Goal: Task Accomplishment & Management: Use online tool/utility

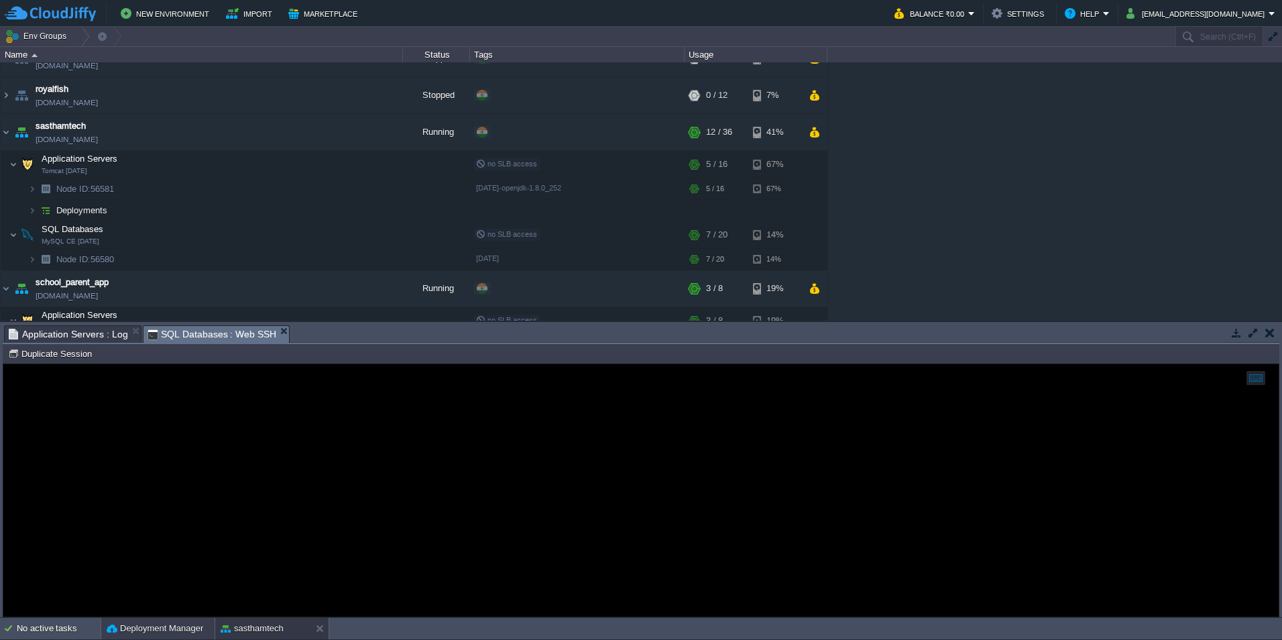
drag, startPoint x: 141, startPoint y: 621, endPoint x: 145, endPoint y: 601, distance: 20.5
click at [141, 621] on div "Deployment Manager" at bounding box center [157, 627] width 113 height 21
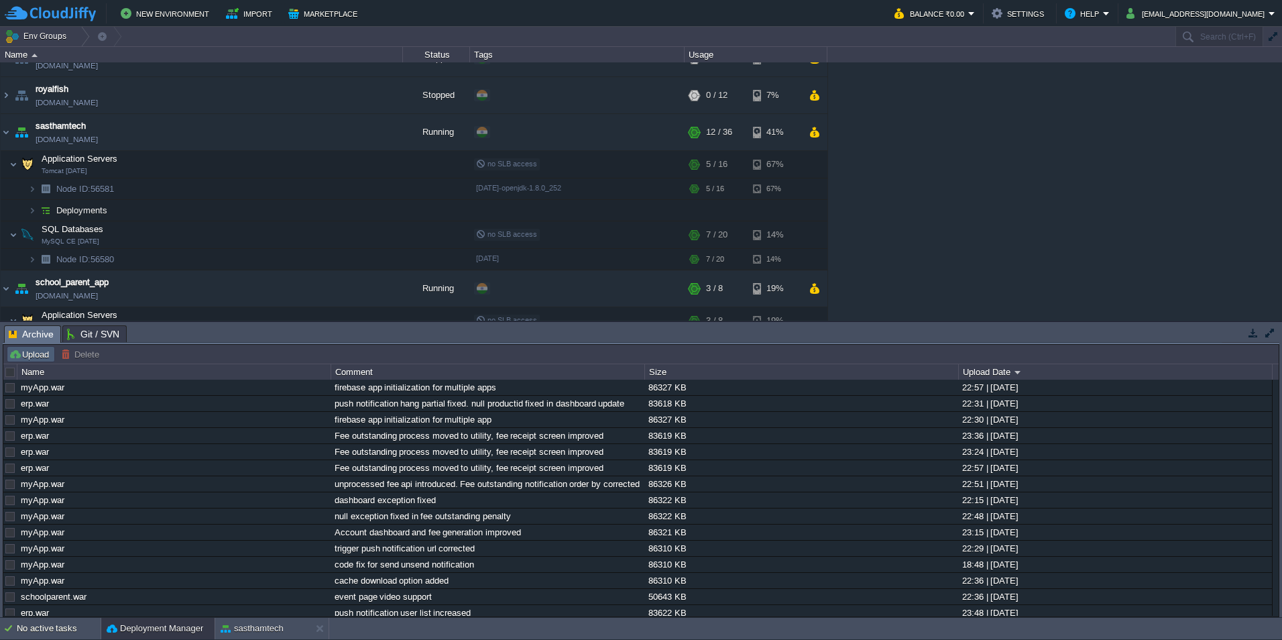
click at [40, 348] on td "Upload" at bounding box center [31, 354] width 48 height 16
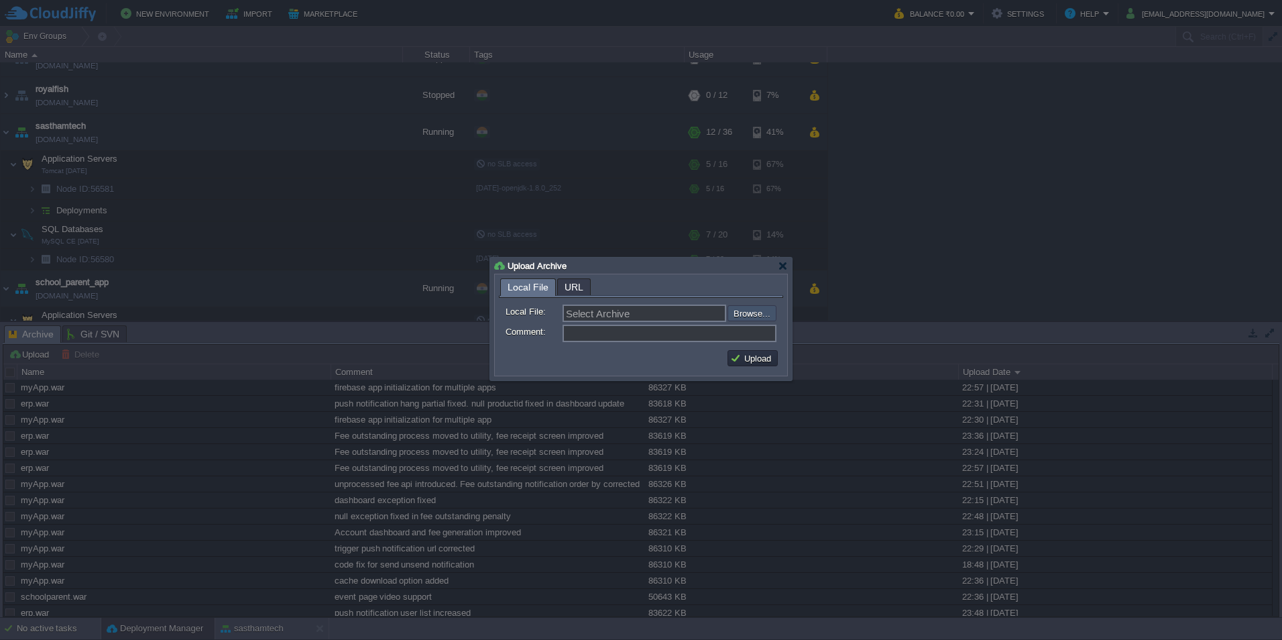
click at [751, 316] on input "file" at bounding box center [692, 313] width 170 height 16
type input "C:\fakepath\erp.war"
type input "erp.war"
click at [581, 331] on input "Comment:" at bounding box center [669, 332] width 214 height 17
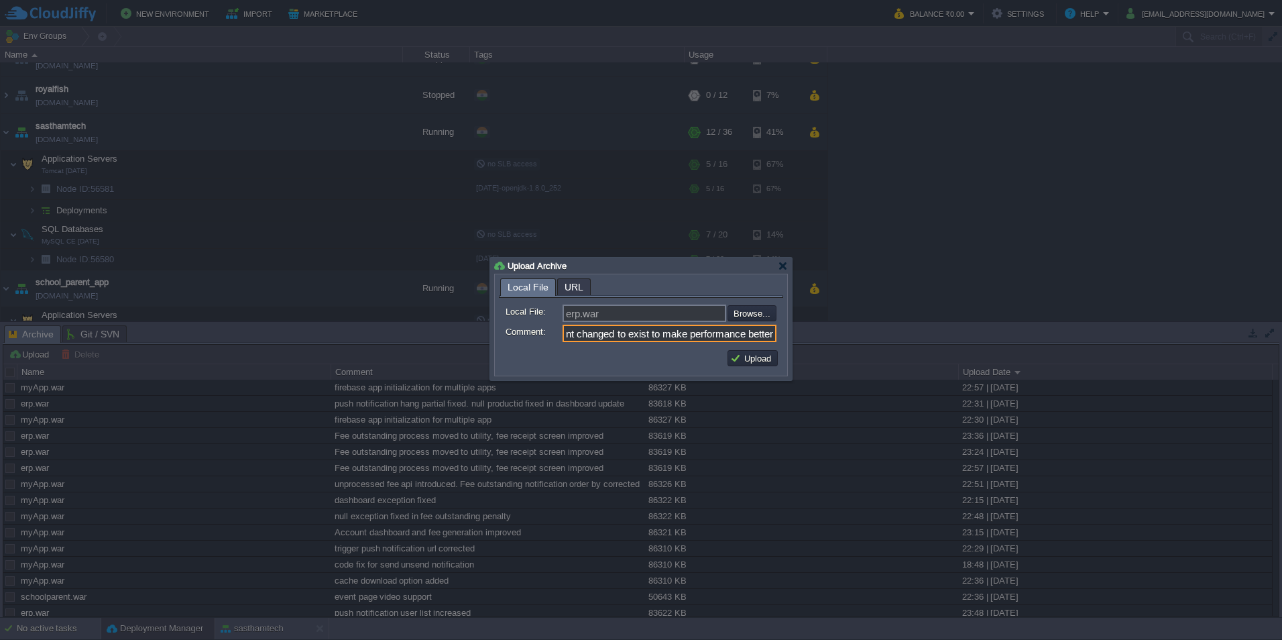
type input "in statement changed to exist to make performance better"
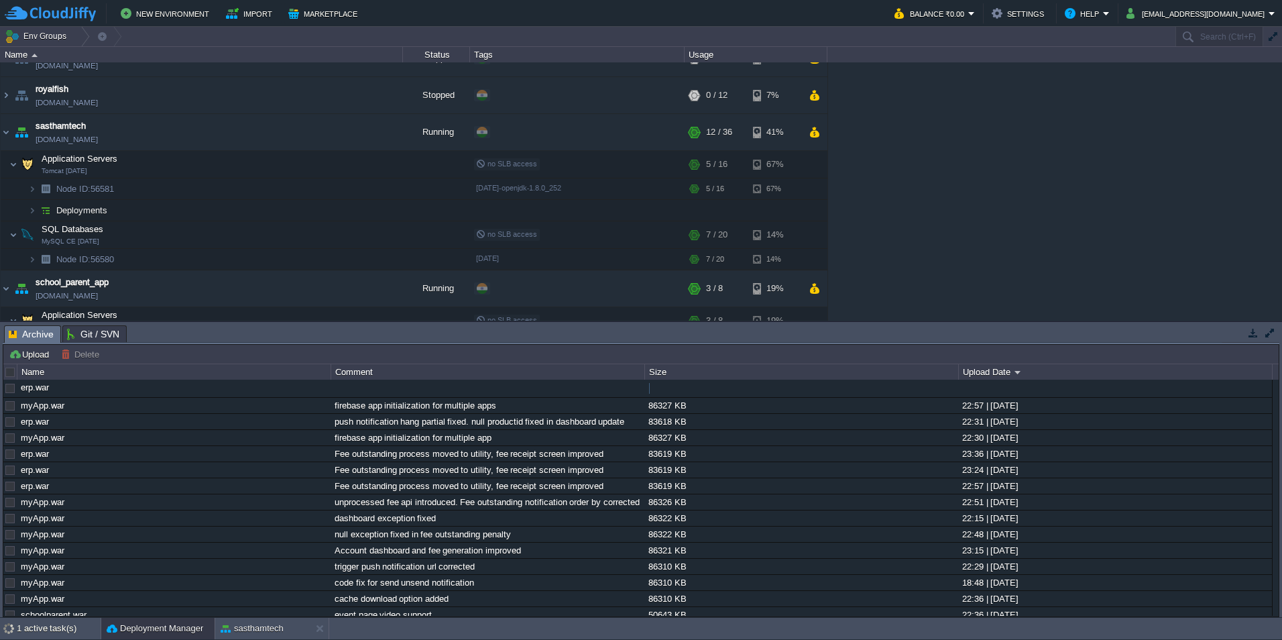
scroll to position [0, 0]
click at [42, 353] on button "Upload" at bounding box center [31, 354] width 44 height 12
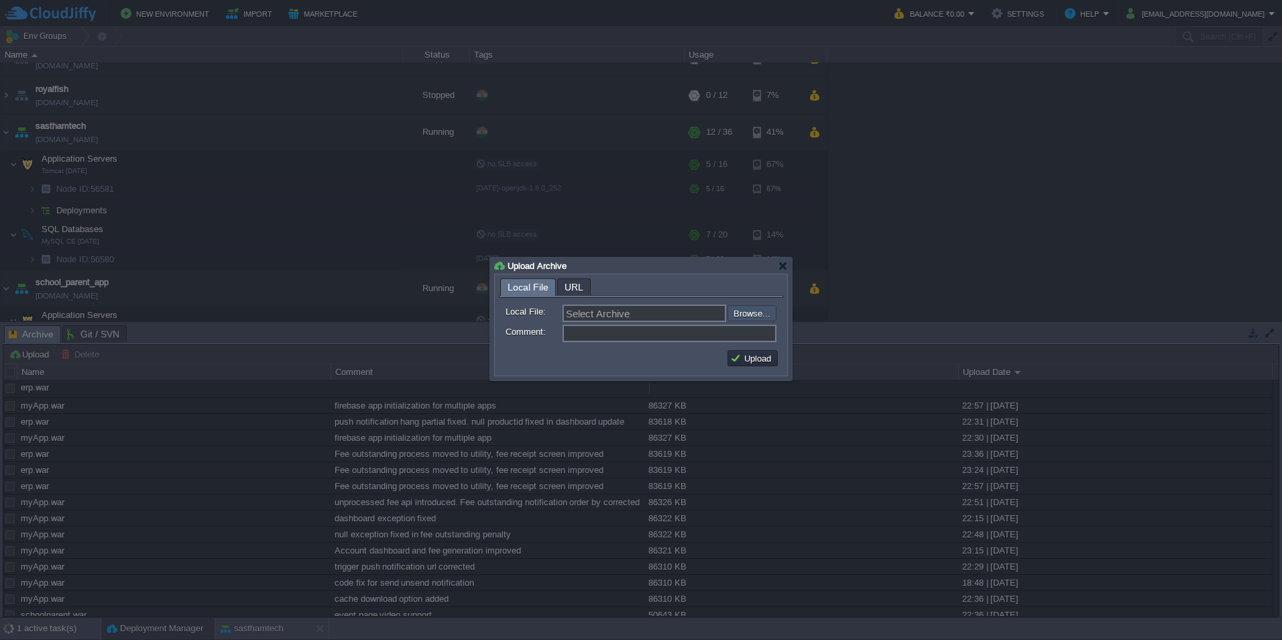
click at [766, 320] on input "file" at bounding box center [692, 313] width 170 height 16
type input "C:\fakepath\myApp.war"
type input "myApp.war"
click at [588, 333] on input "Comment:" at bounding box center [669, 332] width 214 height 17
type input "failed fee schedule request email enabled"
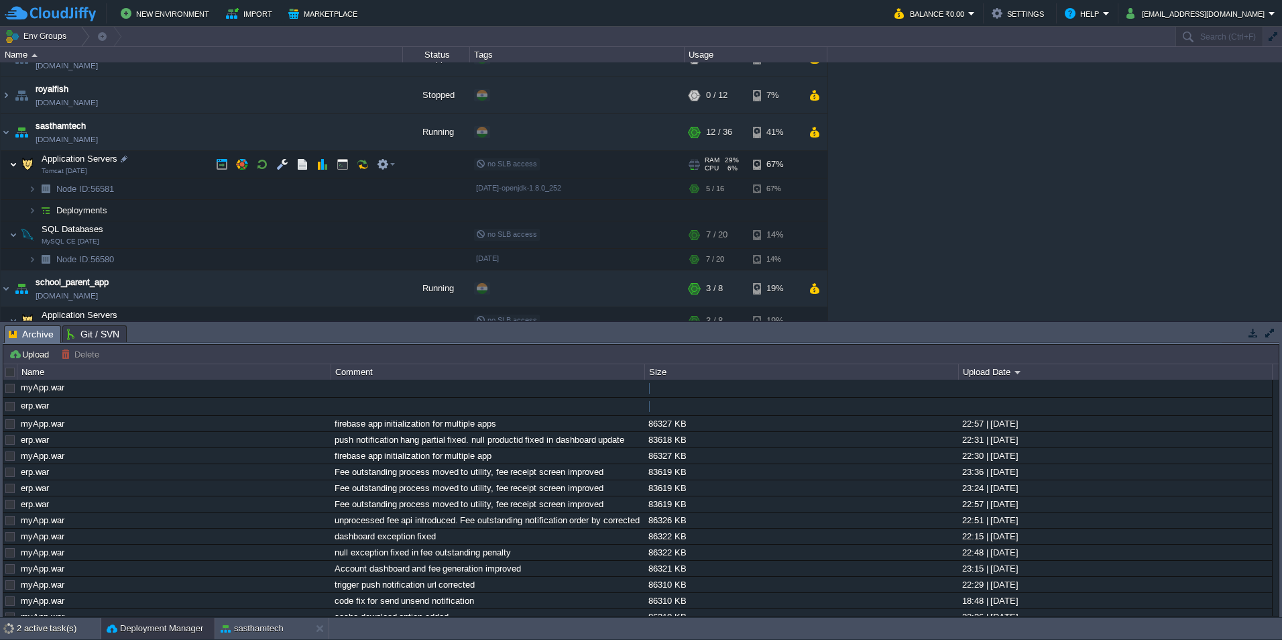
click at [12, 161] on img at bounding box center [13, 164] width 8 height 27
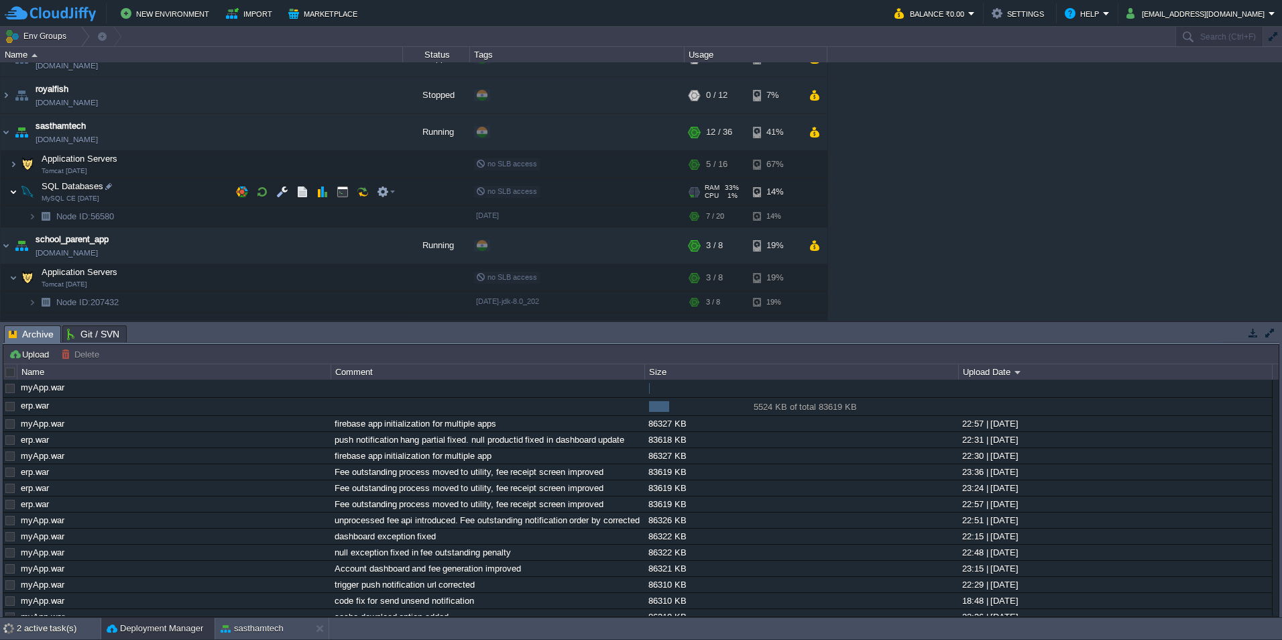
click at [13, 194] on img at bounding box center [13, 191] width 8 height 27
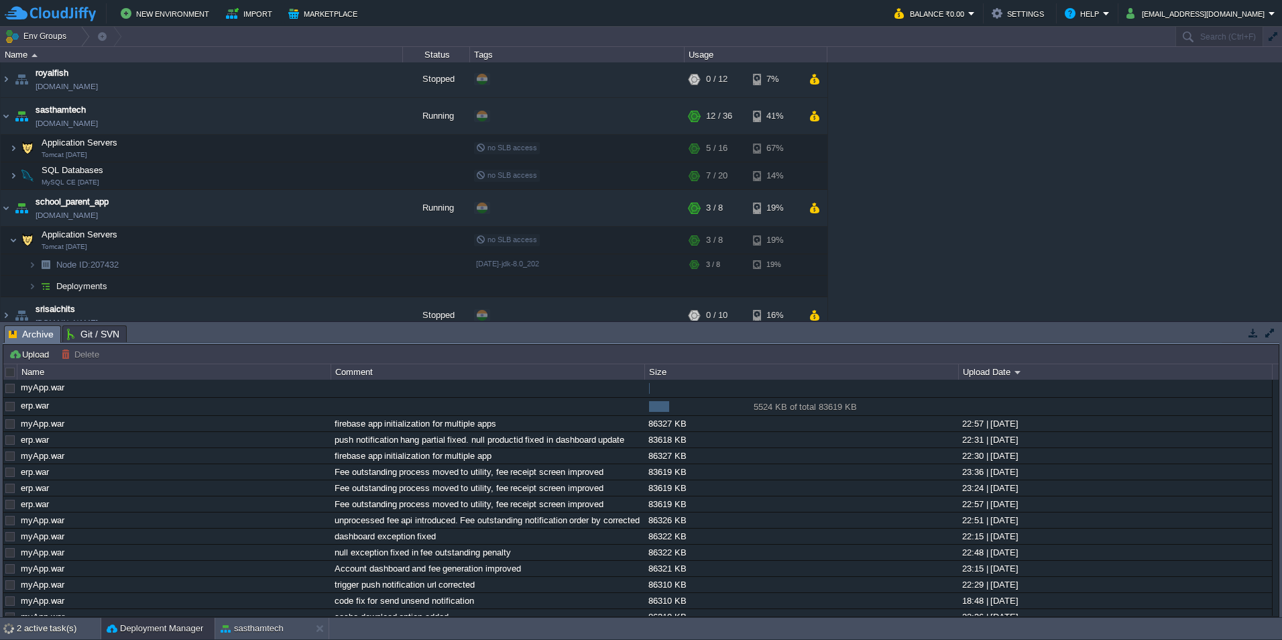
scroll to position [52, 0]
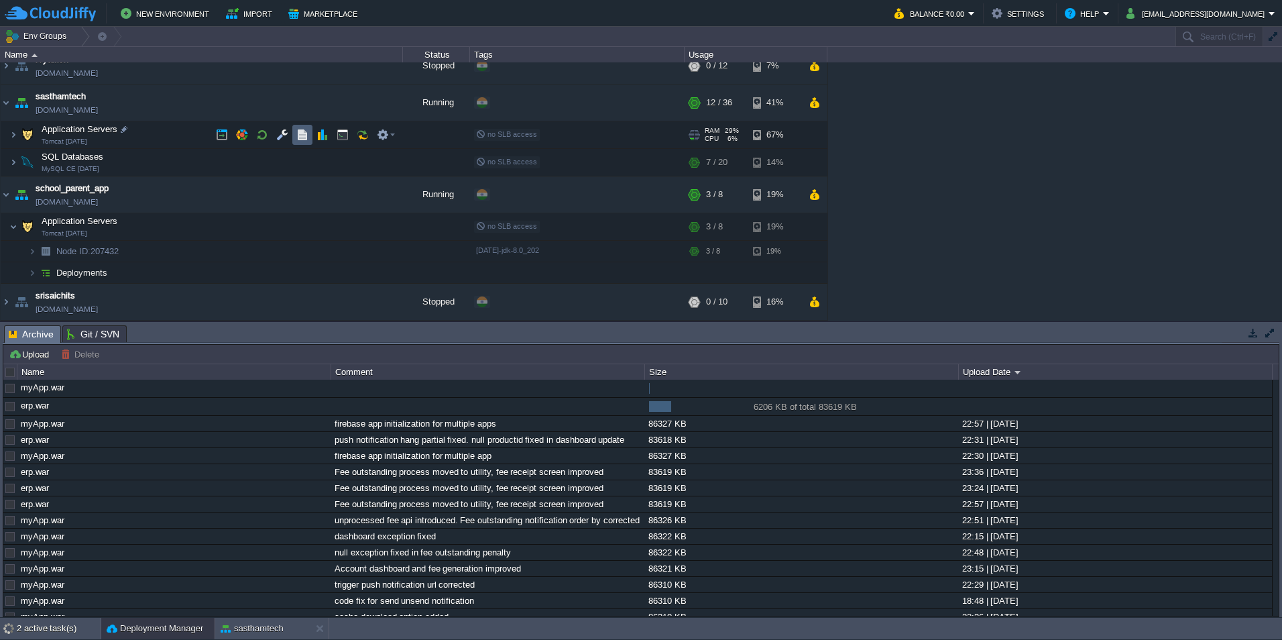
click at [308, 133] on button "button" at bounding box center [302, 135] width 12 height 12
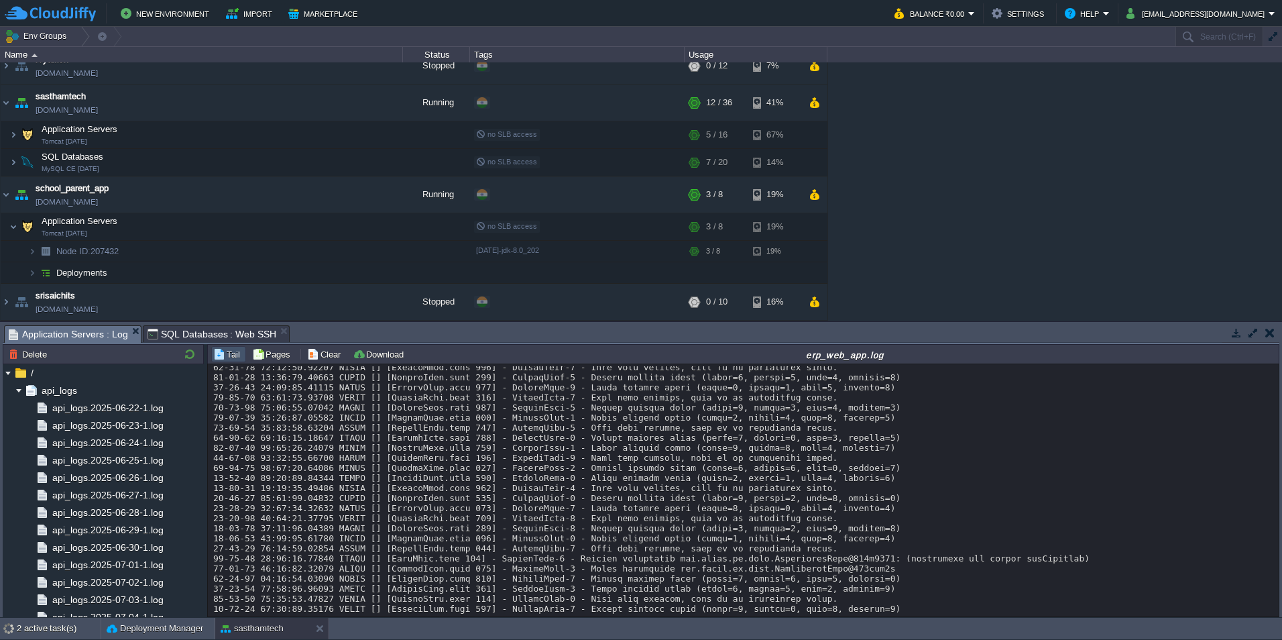
scroll to position [18379, 0]
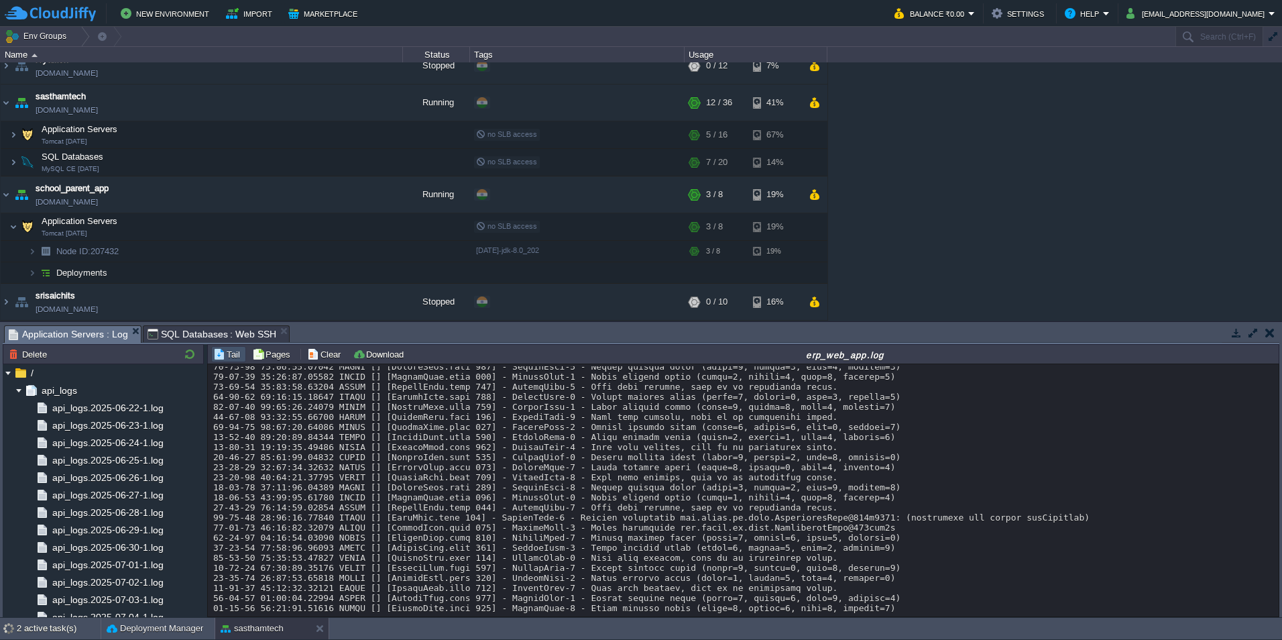
drag, startPoint x: 1271, startPoint y: 577, endPoint x: 1277, endPoint y: 605, distance: 28.1
click at [1277, 605] on div "Loading..." at bounding box center [743, 490] width 1071 height 252
drag, startPoint x: 1277, startPoint y: 605, endPoint x: 1185, endPoint y: 566, distance: 99.5
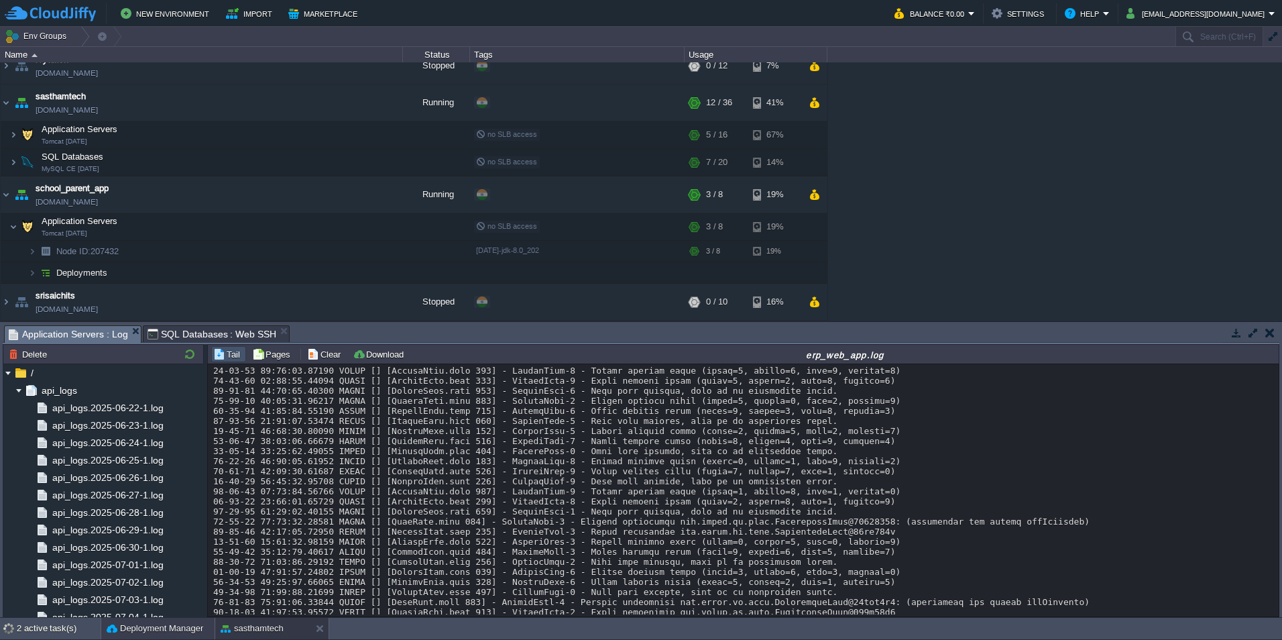
drag, startPoint x: 157, startPoint y: 623, endPoint x: 207, endPoint y: 534, distance: 102.4
click at [157, 623] on button "Deployment Manager" at bounding box center [155, 627] width 97 height 13
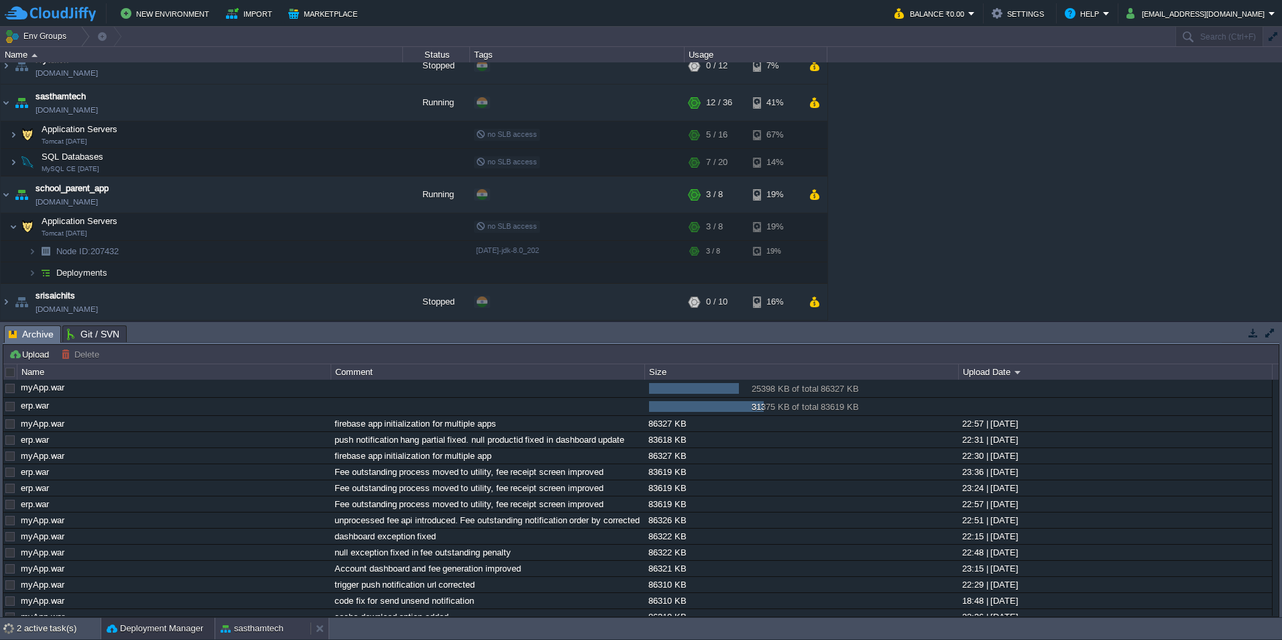
click at [245, 625] on button "sasthamtech" at bounding box center [252, 627] width 63 height 13
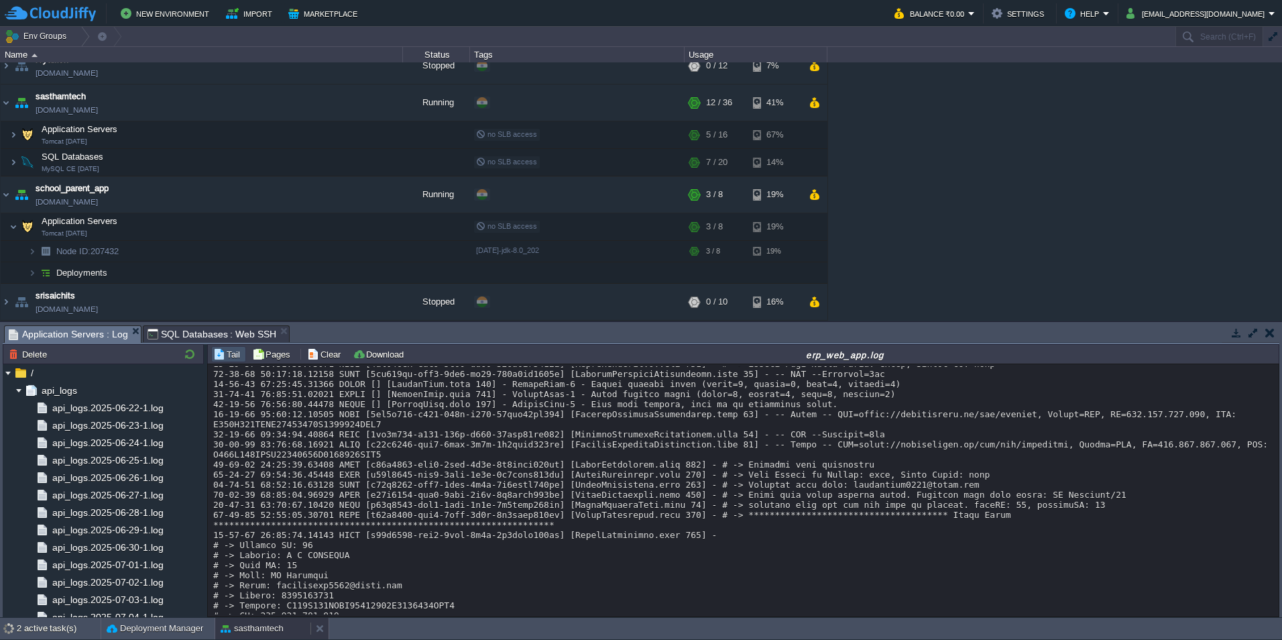
scroll to position [20843, 0]
click at [142, 626] on button "Deployment Manager" at bounding box center [155, 627] width 97 height 13
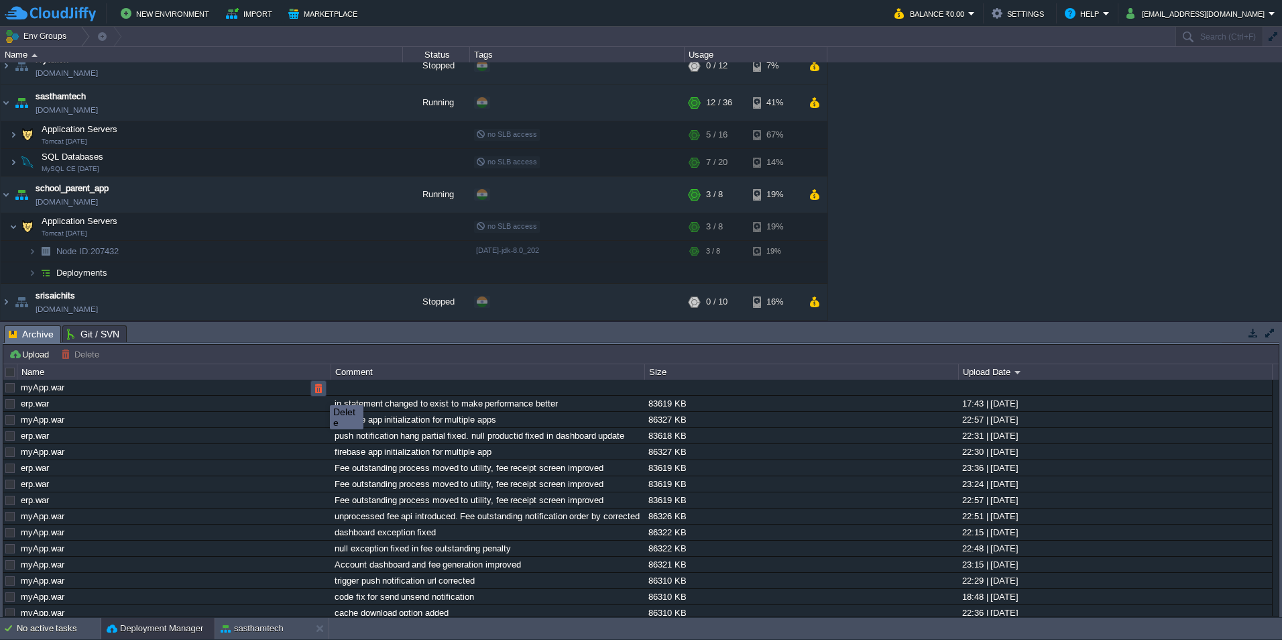
click at [320, 393] on button "button" at bounding box center [318, 388] width 12 height 12
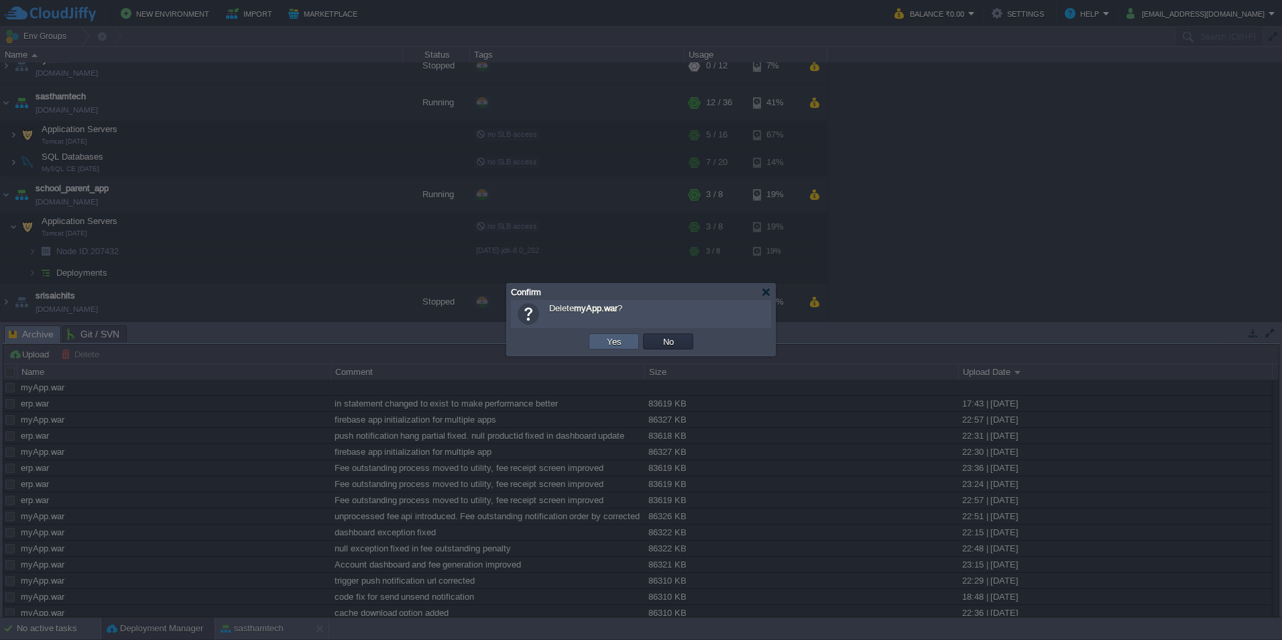
click at [612, 340] on button "Yes" at bounding box center [614, 341] width 23 height 12
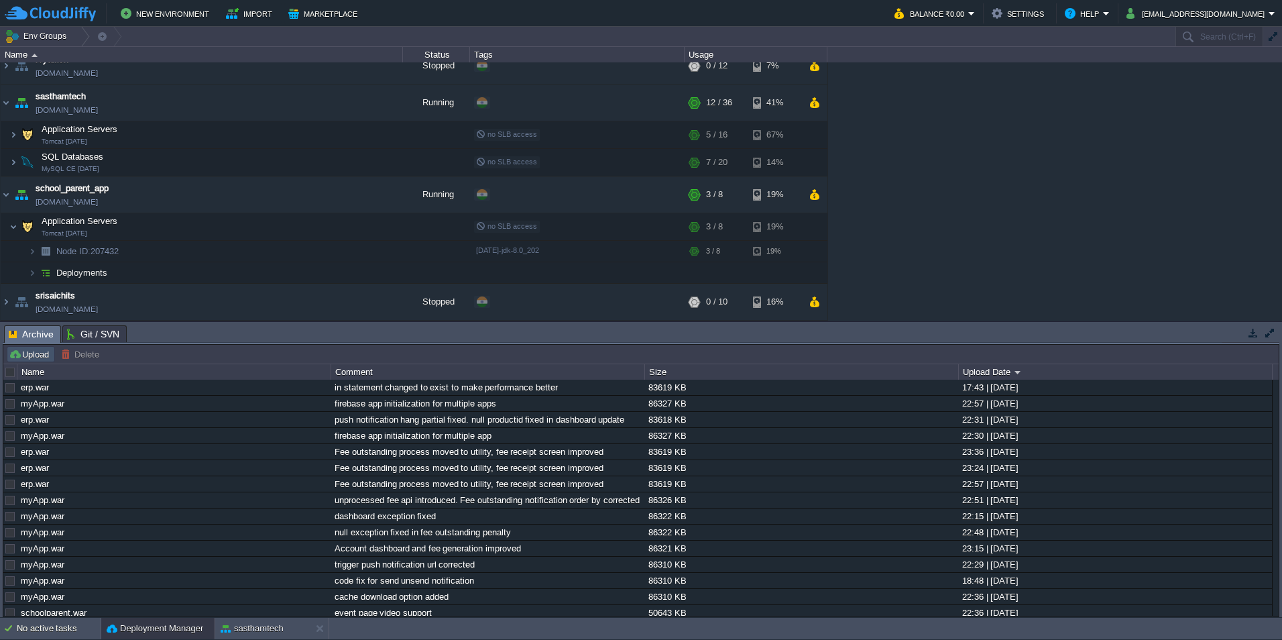
click at [35, 352] on button "Upload" at bounding box center [31, 354] width 44 height 12
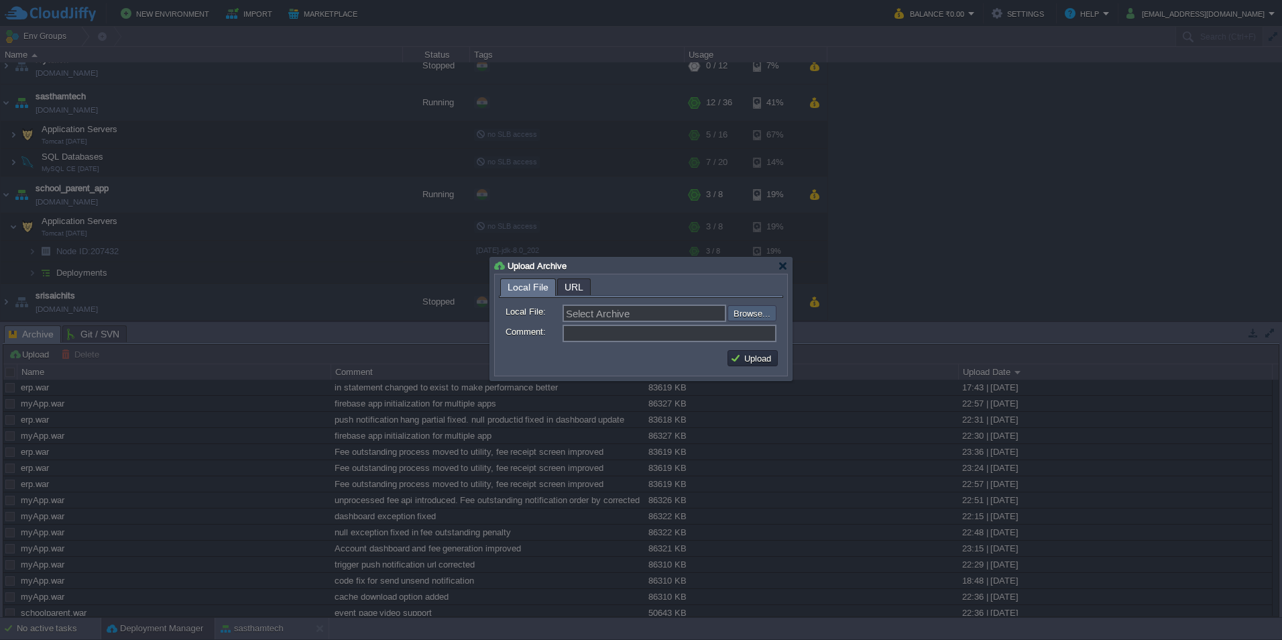
click at [734, 314] on input "file" at bounding box center [692, 313] width 170 height 16
type input "C:\fakepath\myApp.war"
type input "myApp.war"
click at [621, 341] on input "Comment:" at bounding box center [669, 332] width 214 height 17
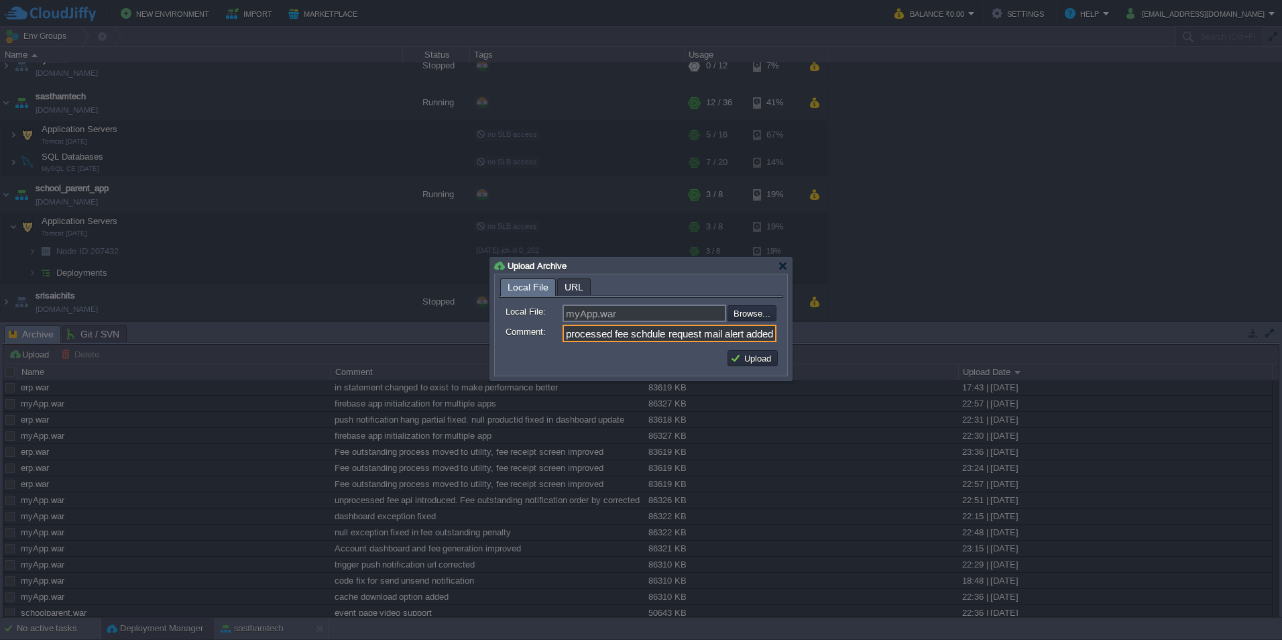
type input "unprocessed fee schdule request mail alert added"
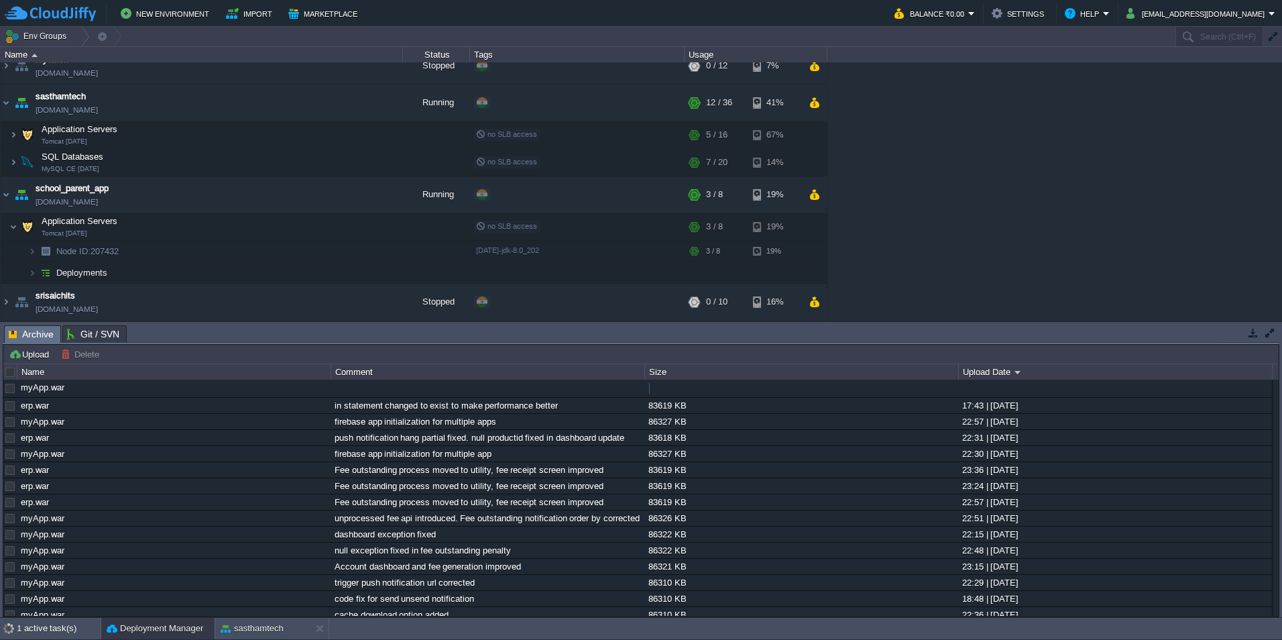
scroll to position [0, 0]
click at [284, 139] on button "button" at bounding box center [282, 135] width 12 height 12
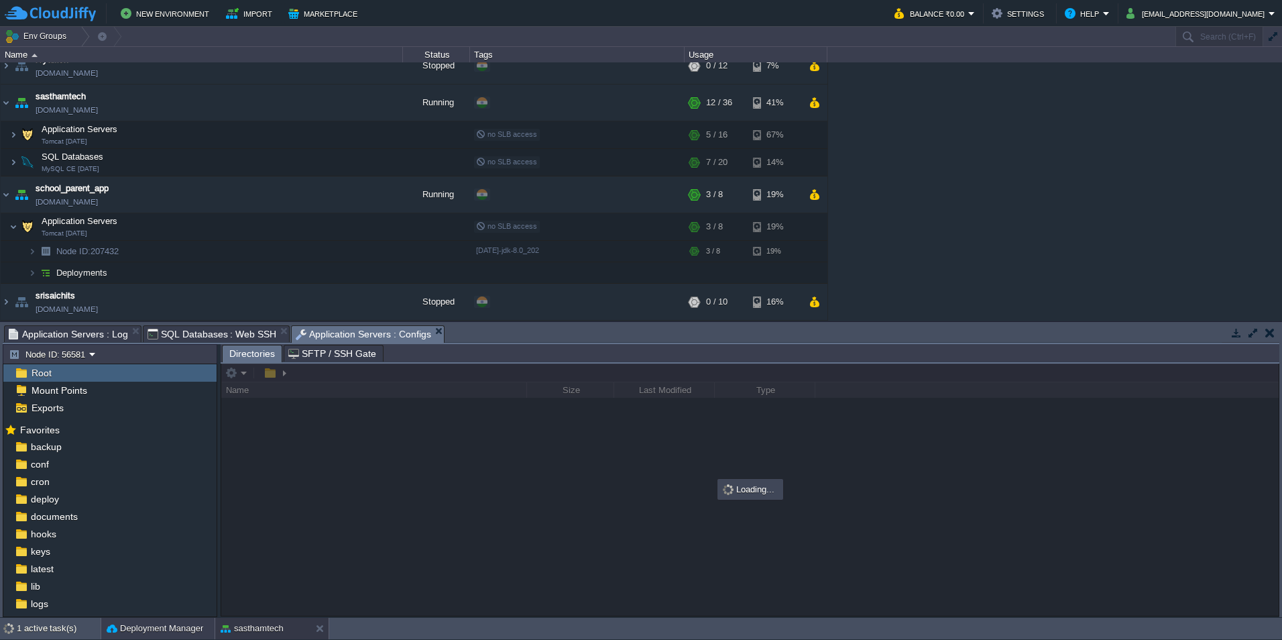
click at [131, 620] on div "Deployment Manager" at bounding box center [157, 627] width 113 height 21
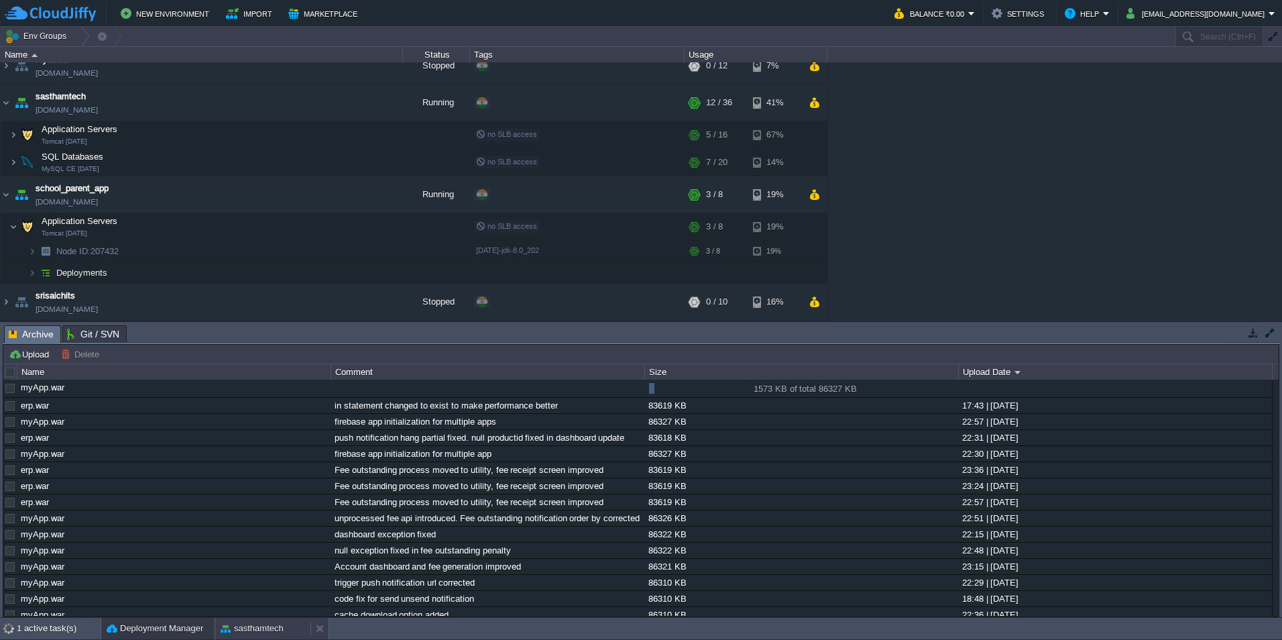
click at [250, 625] on button "sasthamtech" at bounding box center [252, 627] width 63 height 13
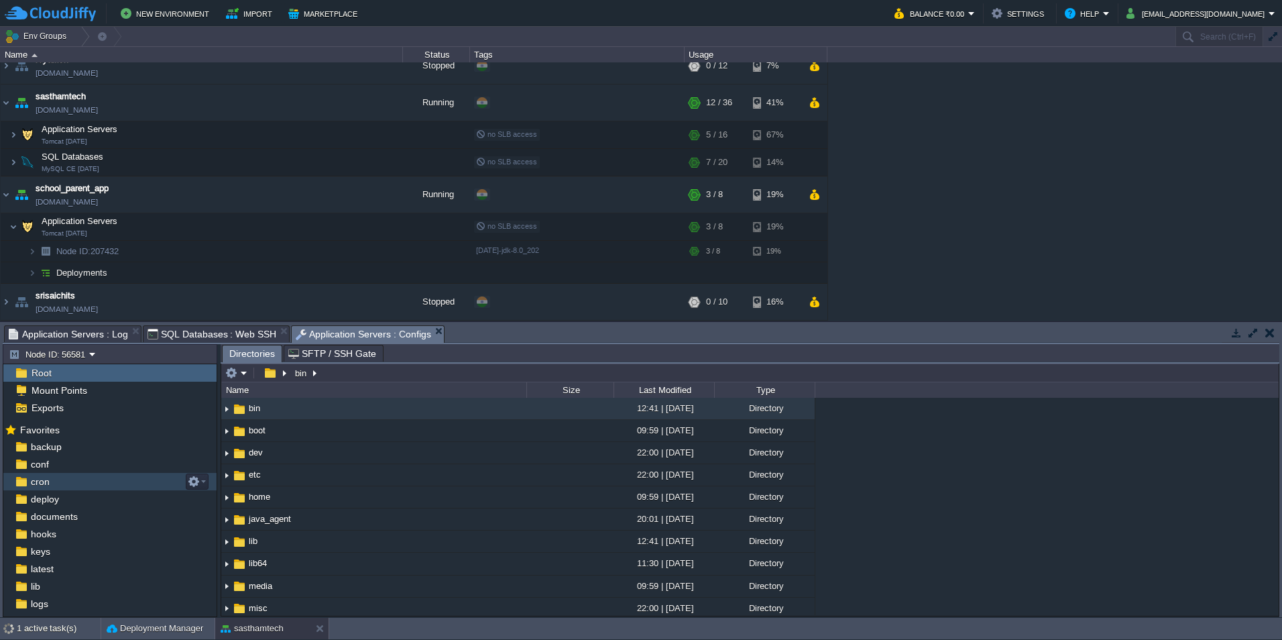
click at [66, 477] on div "cron" at bounding box center [109, 481] width 213 height 17
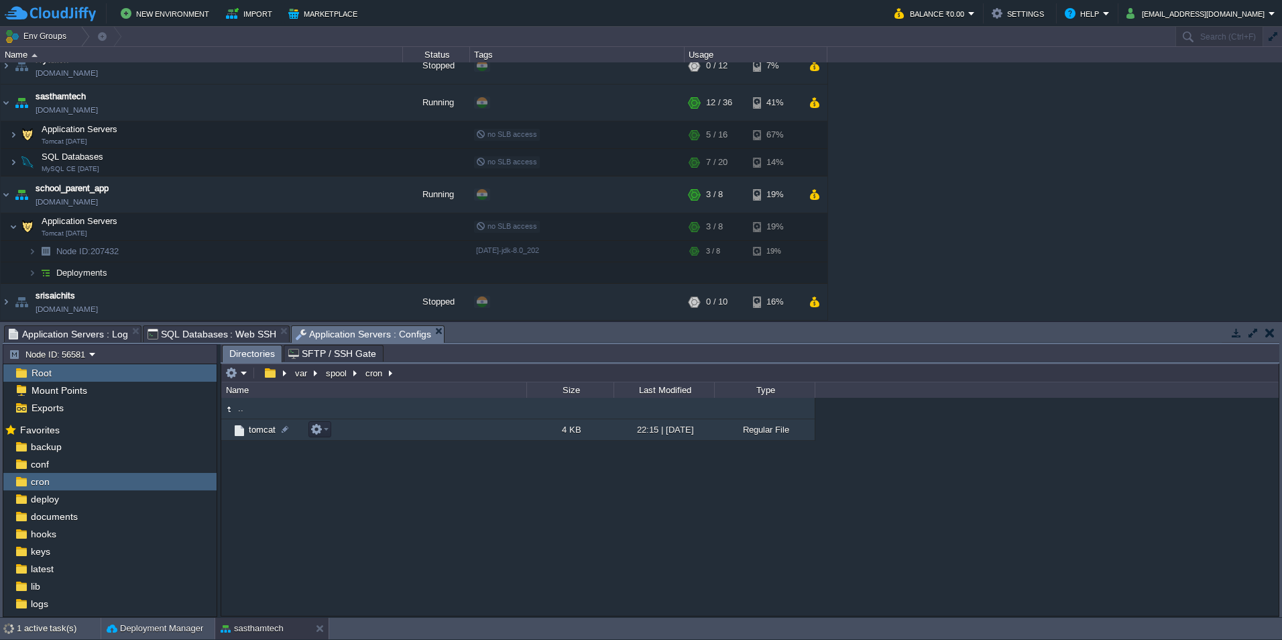
click at [260, 427] on span "tomcat" at bounding box center [262, 429] width 31 height 11
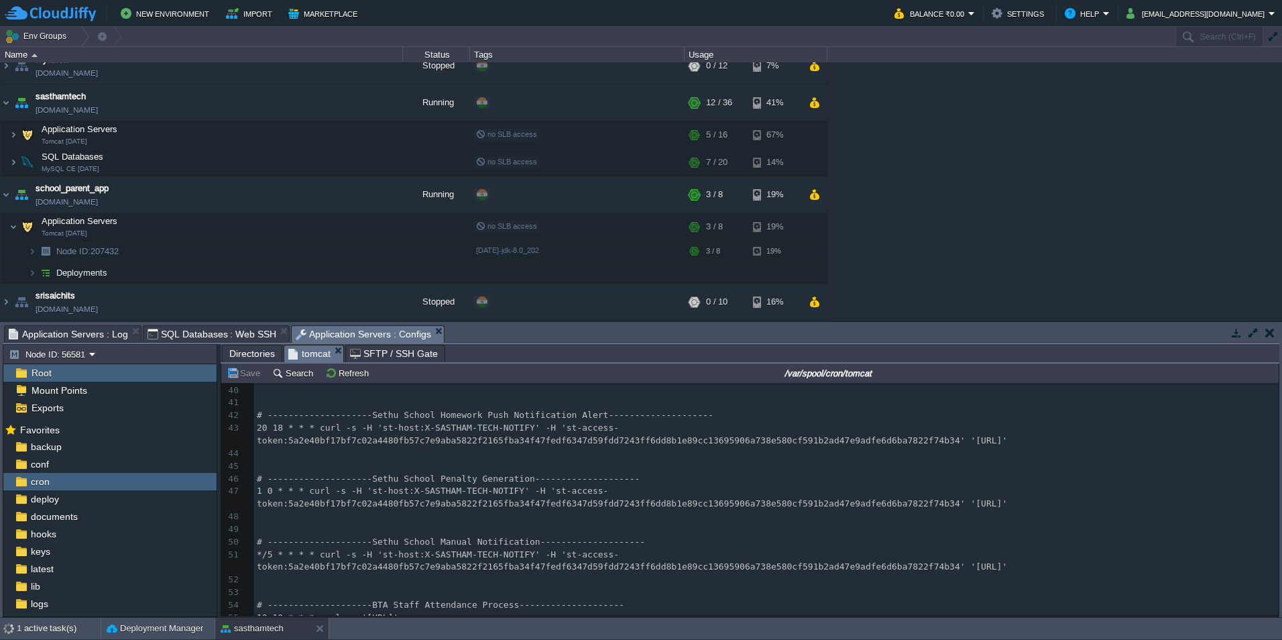
scroll to position [568, 0]
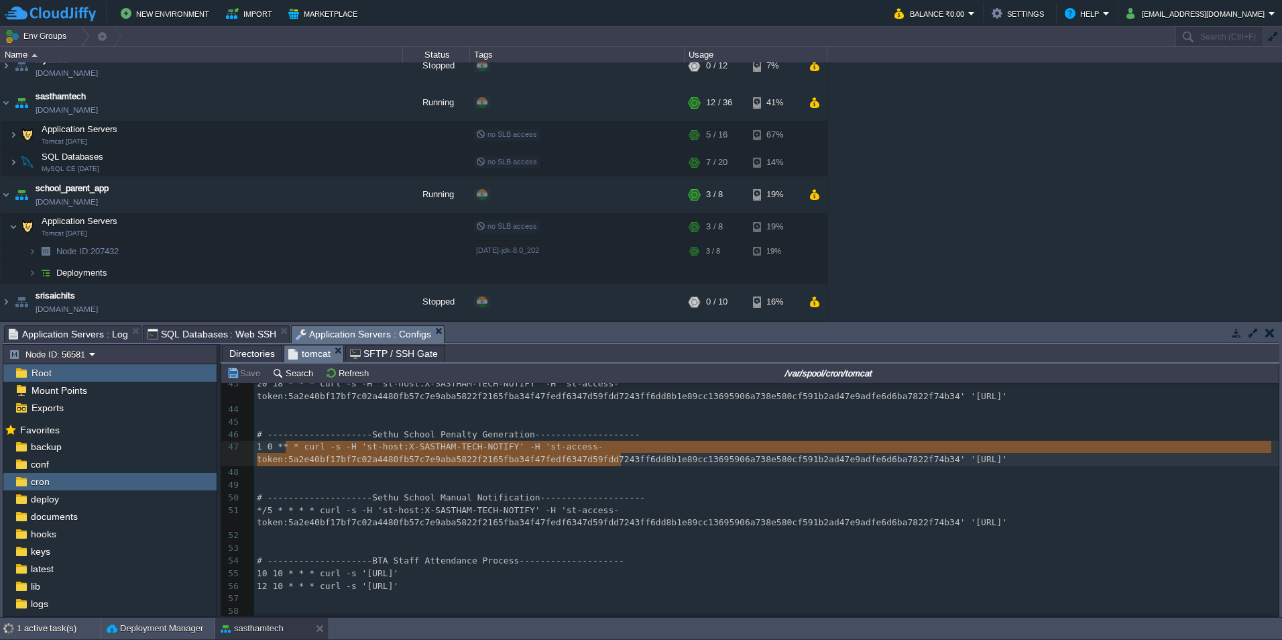
type textarea "# --------------------Sethu School Penalty Generation-------------------- 1 0 *…"
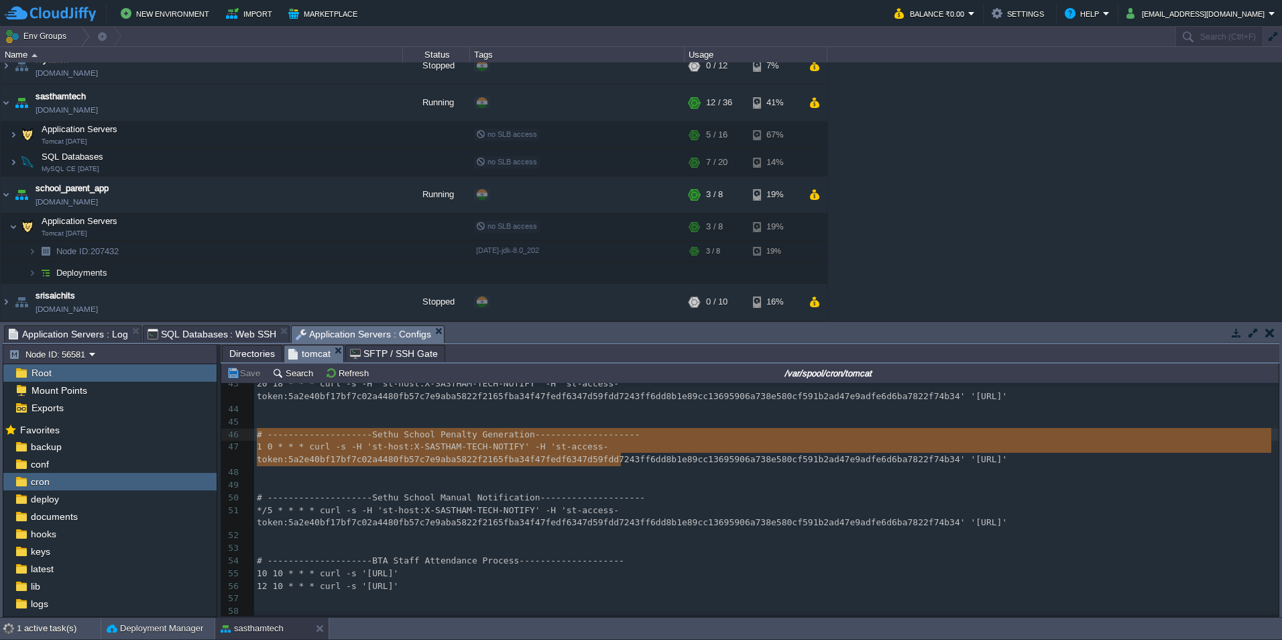
drag, startPoint x: 625, startPoint y: 457, endPoint x: 280, endPoint y: 436, distance: 345.9
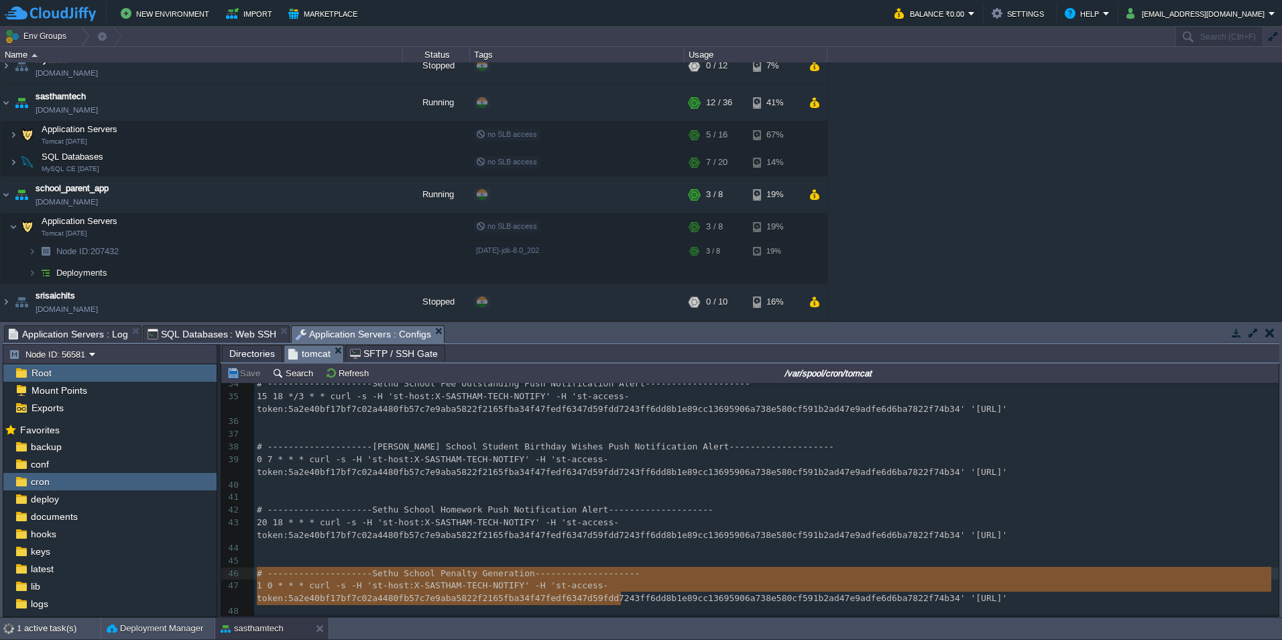
scroll to position [300, 0]
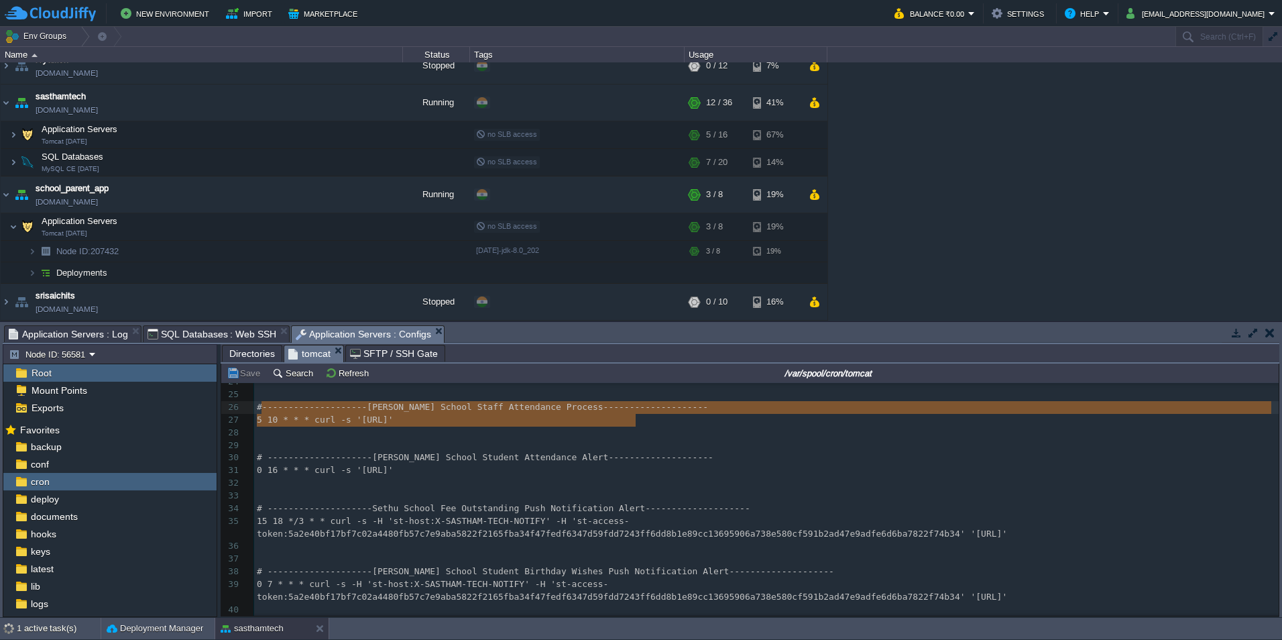
type textarea "# --------------------Sethu School Staff Attendance Process--------------------…"
drag, startPoint x: 648, startPoint y: 420, endPoint x: 248, endPoint y: 410, distance: 400.3
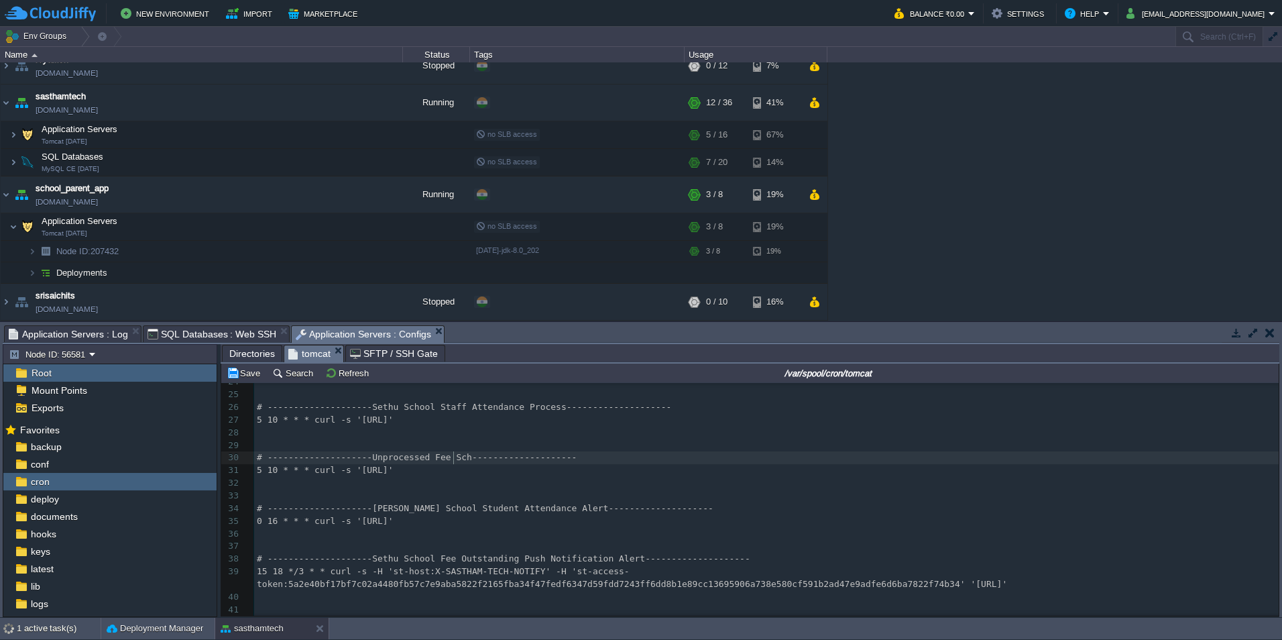
type textarea "Unprocessed Fee Schdu"
type textarea "edule Request Alert"
drag, startPoint x: 488, startPoint y: 468, endPoint x: 629, endPoint y: 471, distance: 141.5
paste textarea "?"
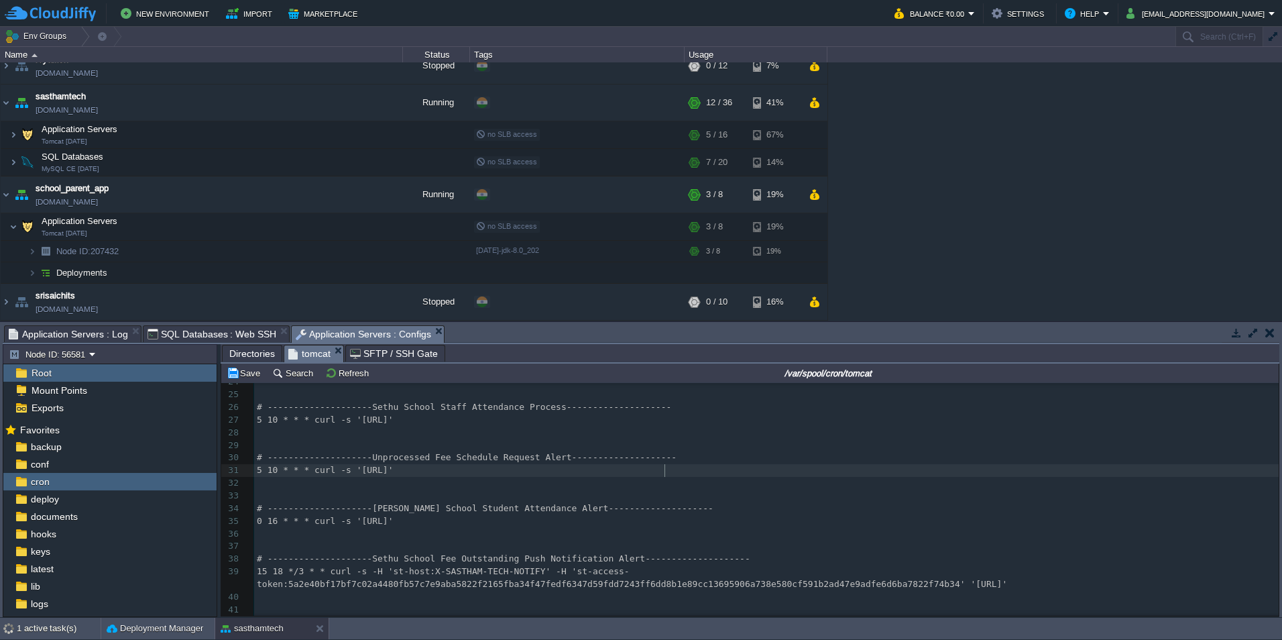
scroll to position [5, 5]
type textarea "?"
paste textarea "="
type textarea "=5"
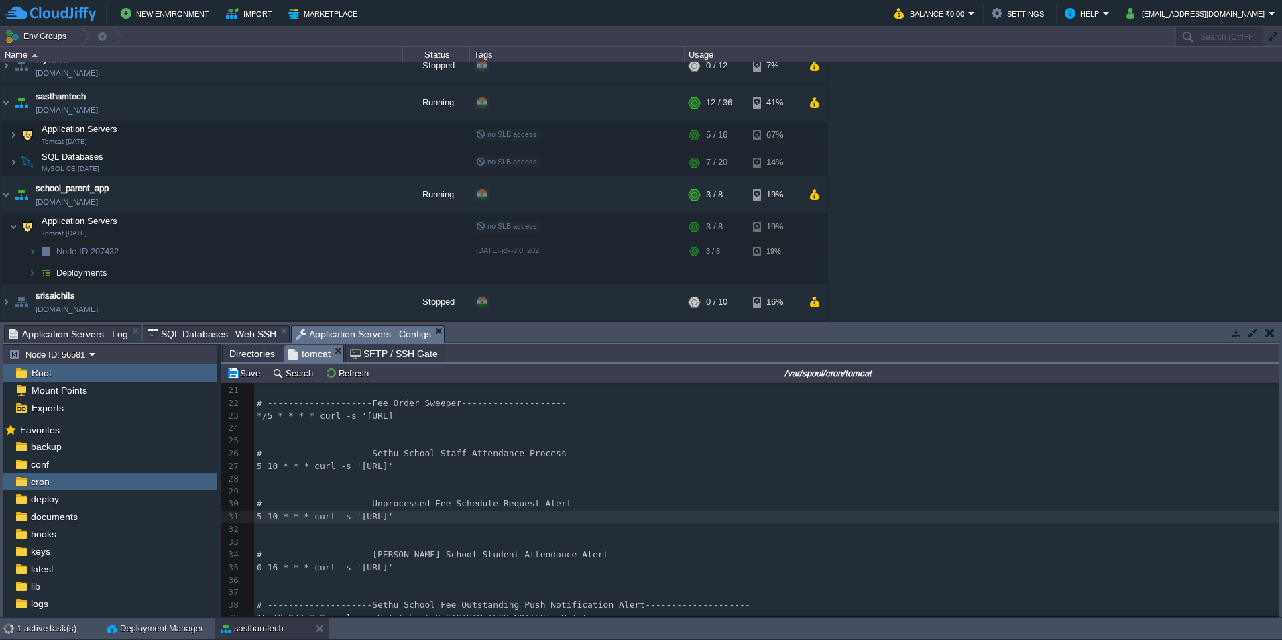
scroll to position [268, 0]
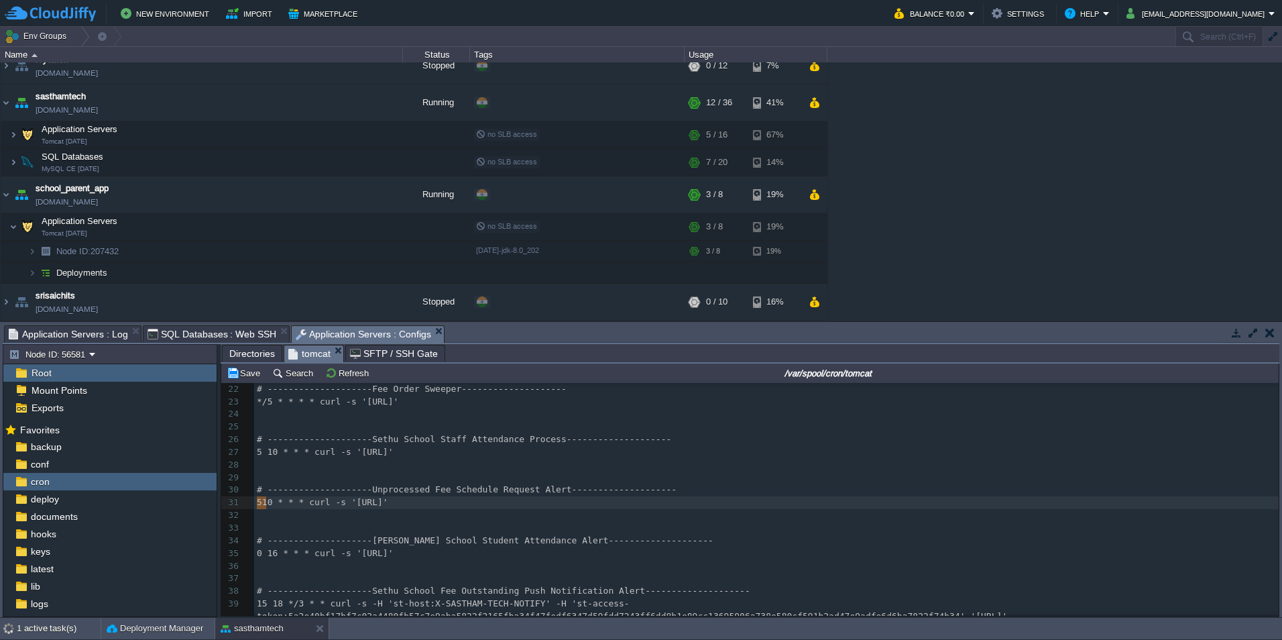
type textarea "5"
type textarea "*/5 * * * *"
drag, startPoint x: 263, startPoint y: 403, endPoint x: 313, endPoint y: 400, distance: 50.4
type textarea "5 10 * * *"
drag, startPoint x: 259, startPoint y: 503, endPoint x: 312, endPoint y: 500, distance: 52.4
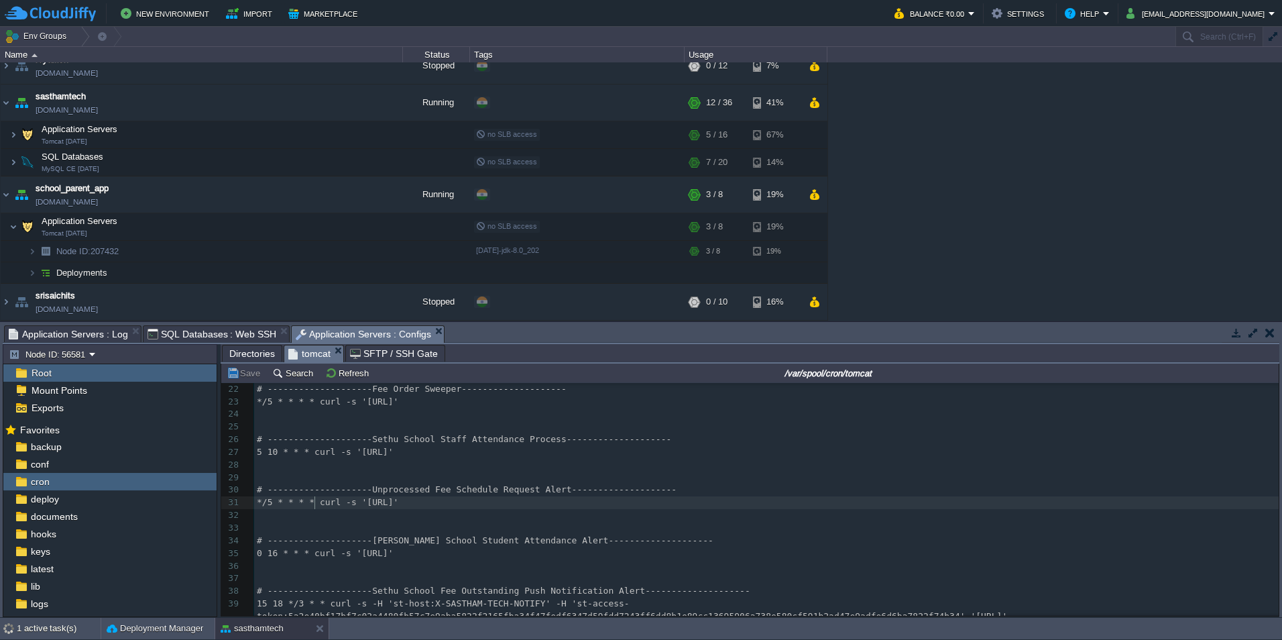
click at [82, 333] on span "Application Servers : Log" at bounding box center [68, 334] width 119 height 16
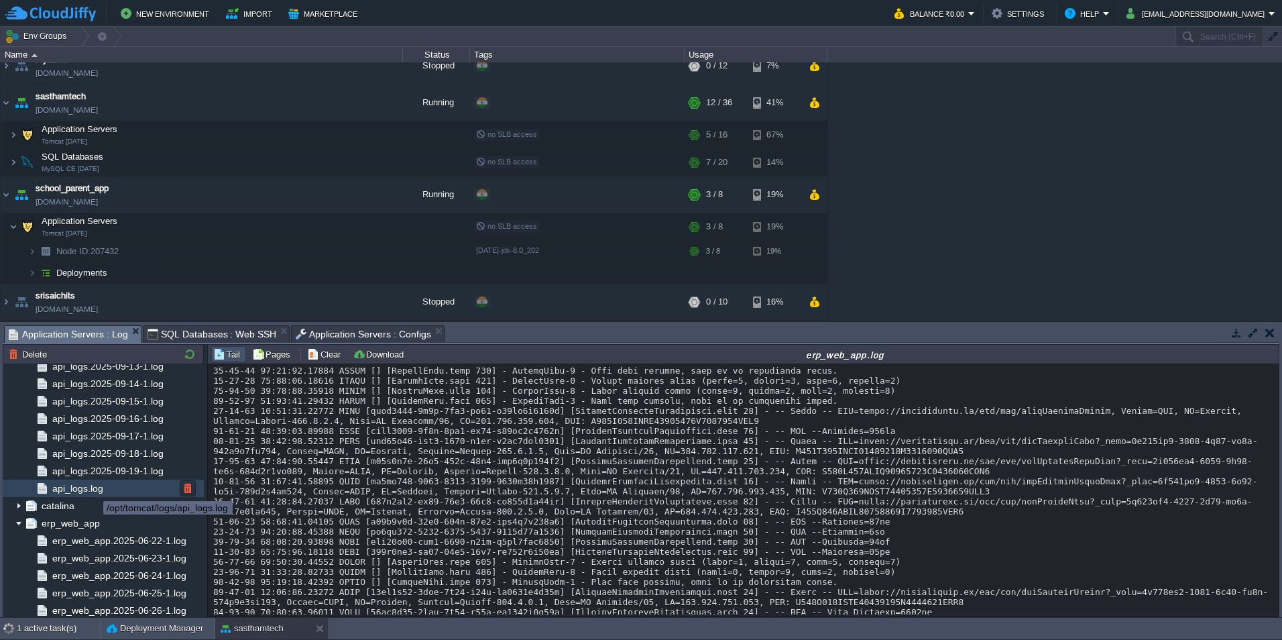
scroll to position [21570, 0]
click at [88, 491] on span "api_logs.log" at bounding box center [78, 488] width 56 height 12
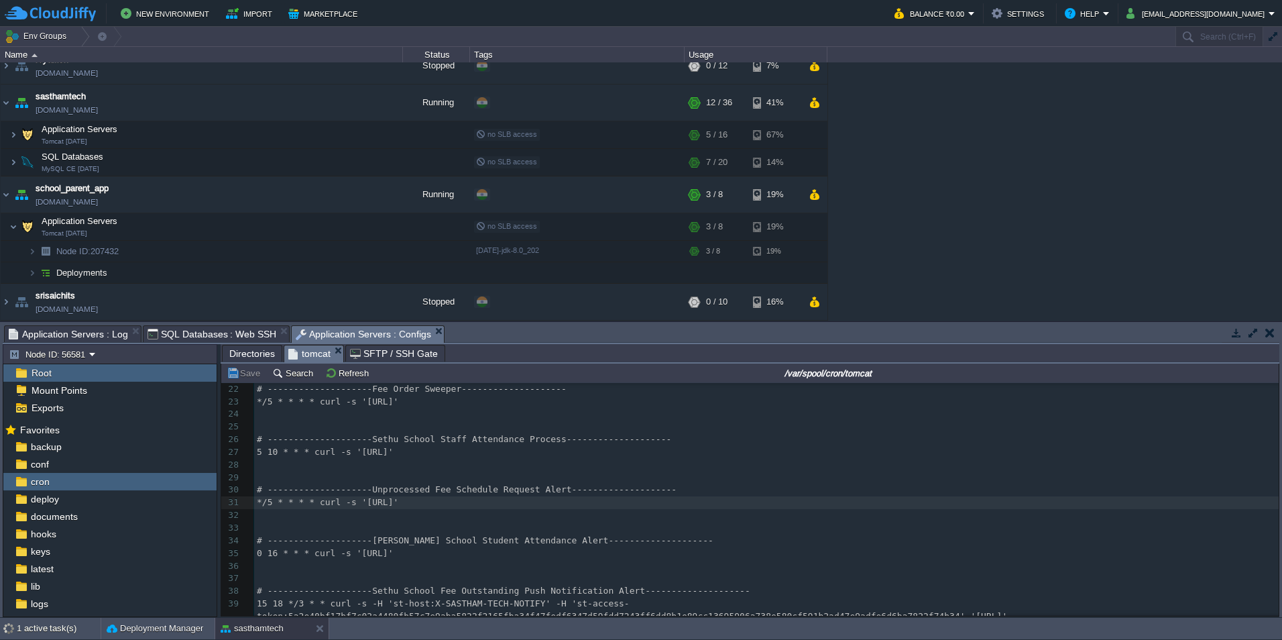
click at [336, 328] on span "Application Servers : Configs" at bounding box center [363, 334] width 135 height 17
click at [252, 498] on div at bounding box center [237, 502] width 33 height 13
click at [257, 499] on div "xxxxxxxxxx 1 # IMPORTANT NOTE! 2 # Please make sure there is a blank line after…" at bounding box center [766, 439] width 1024 height 644
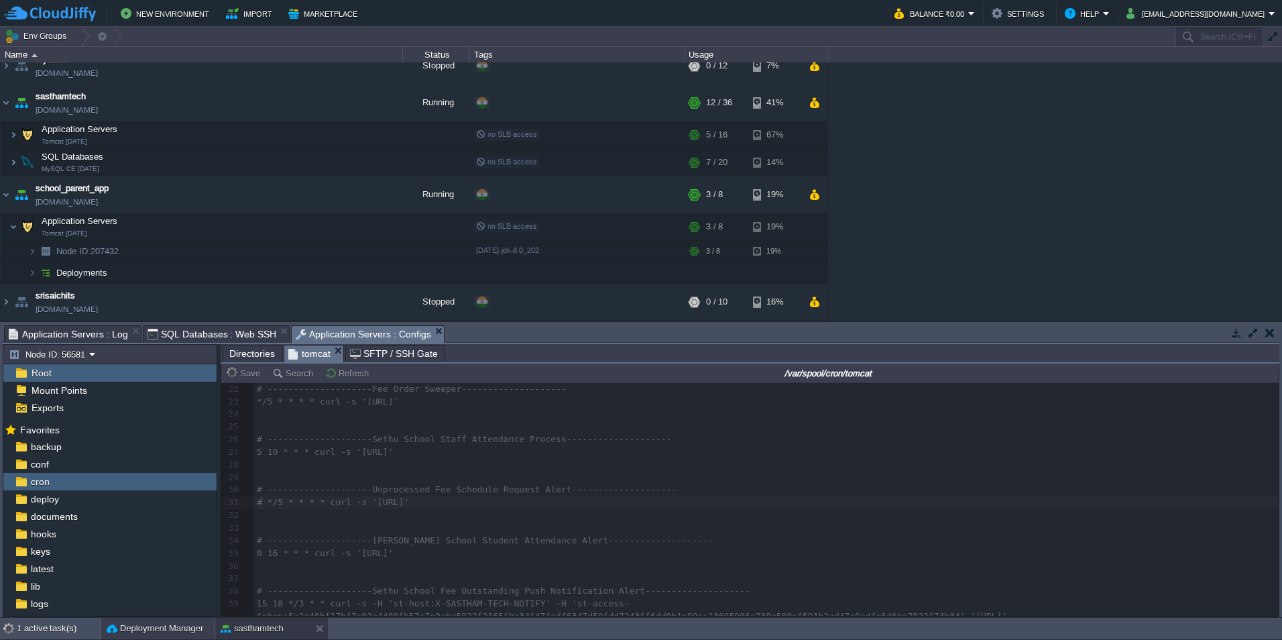
type textarea "#"
click at [119, 629] on button "Deployment Manager" at bounding box center [155, 627] width 97 height 13
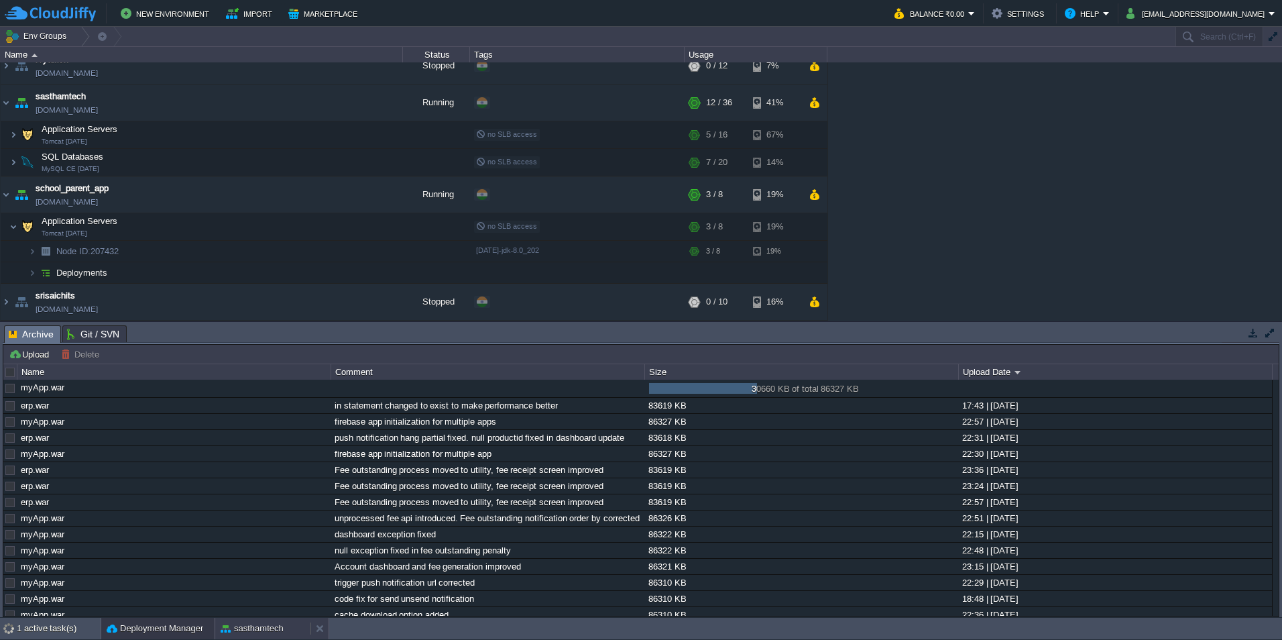
click at [253, 629] on button "sasthamtech" at bounding box center [252, 627] width 63 height 13
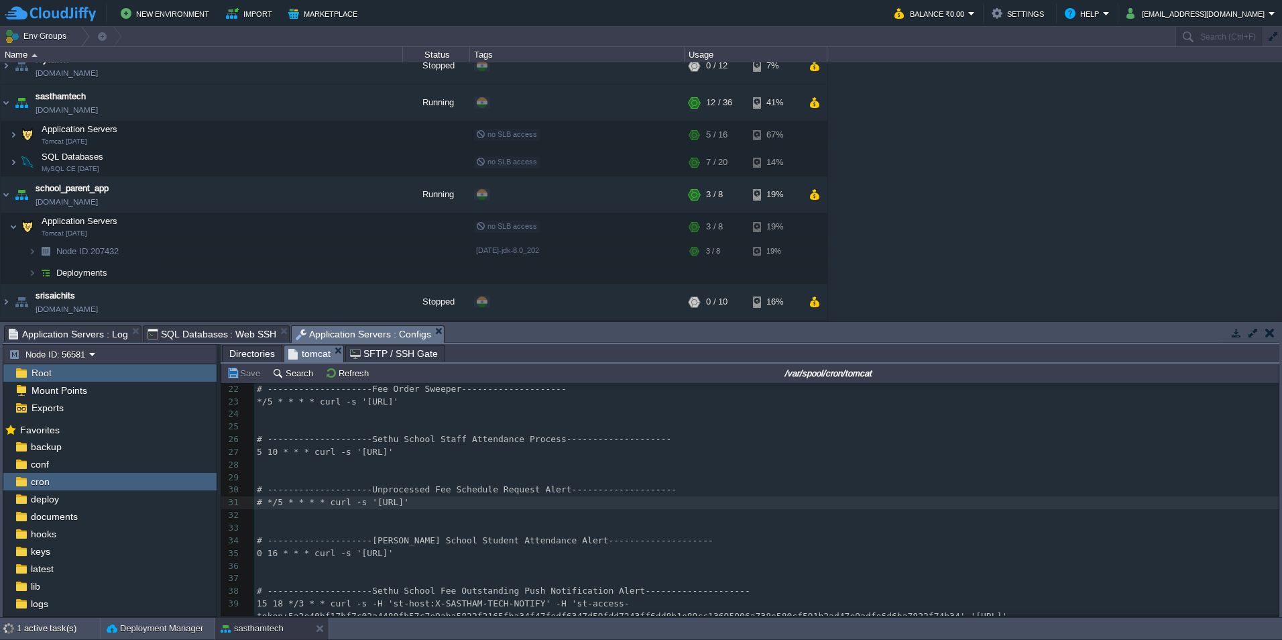
click at [90, 333] on span "Application Servers : Log" at bounding box center [68, 334] width 119 height 16
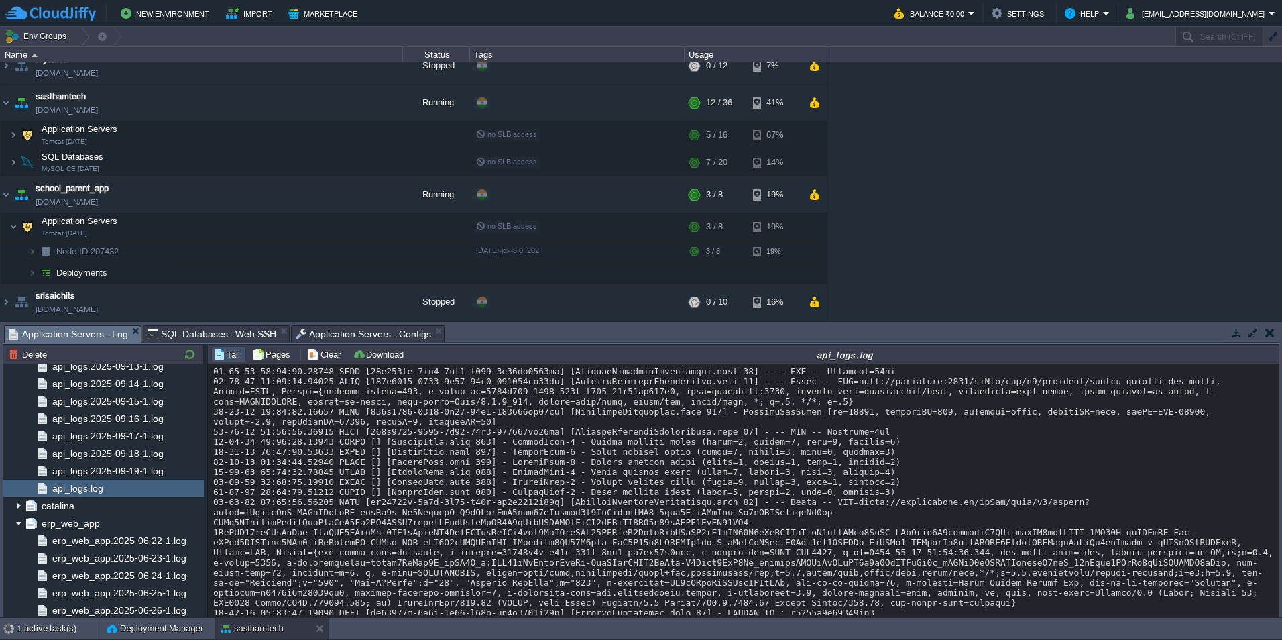
scroll to position [2883, 0]
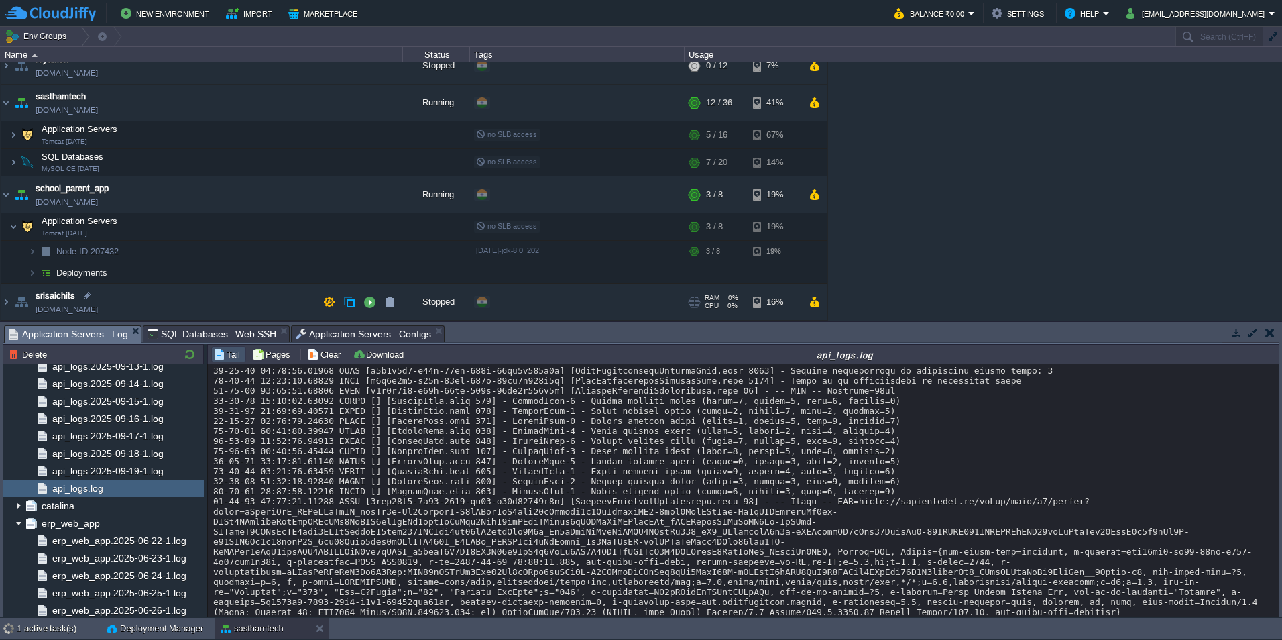
scroll to position [13365, 0]
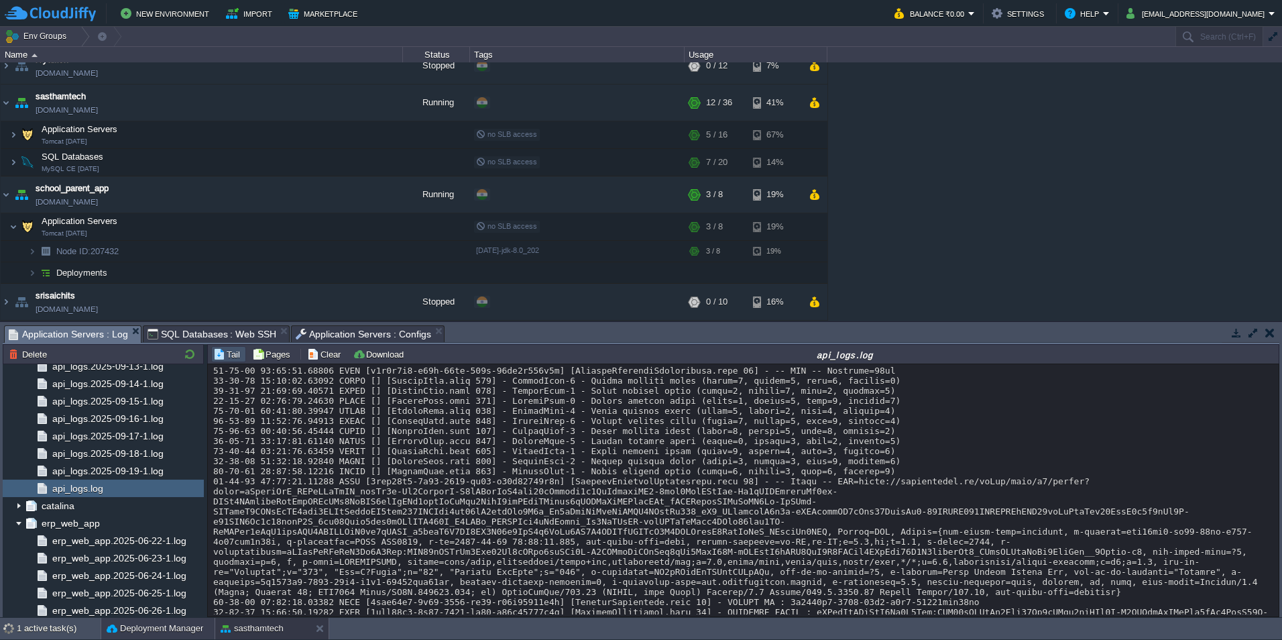
click at [148, 633] on button "Deployment Manager" at bounding box center [155, 627] width 97 height 13
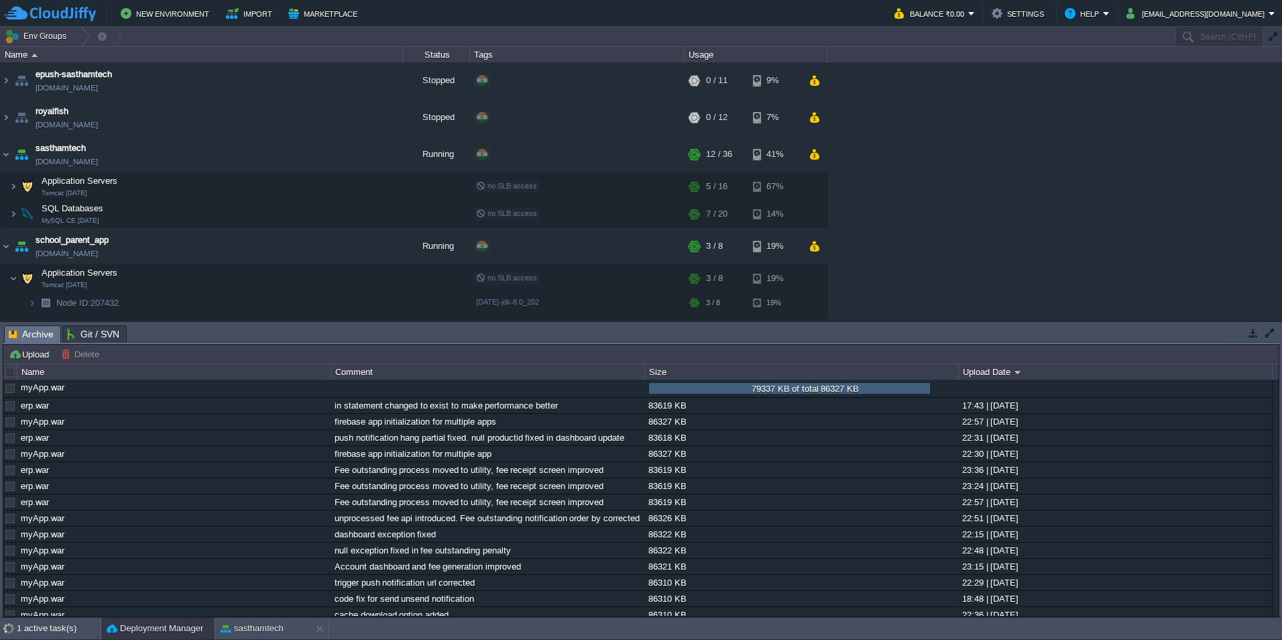
scroll to position [52, 0]
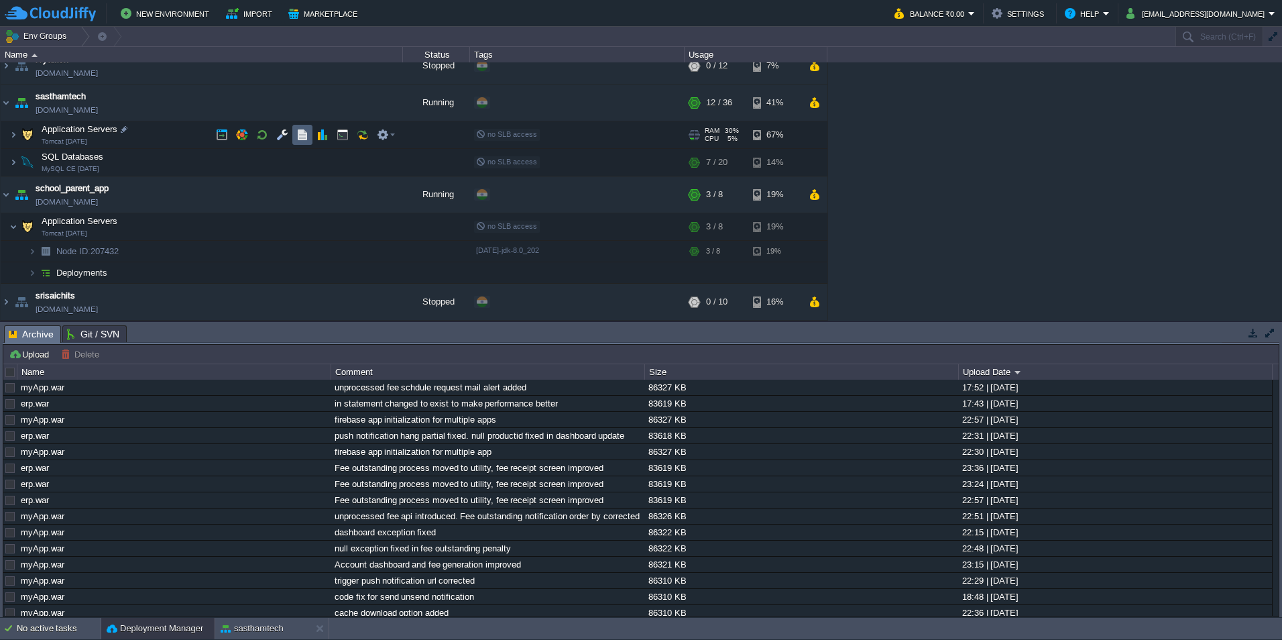
click at [305, 134] on button "button" at bounding box center [302, 135] width 12 height 12
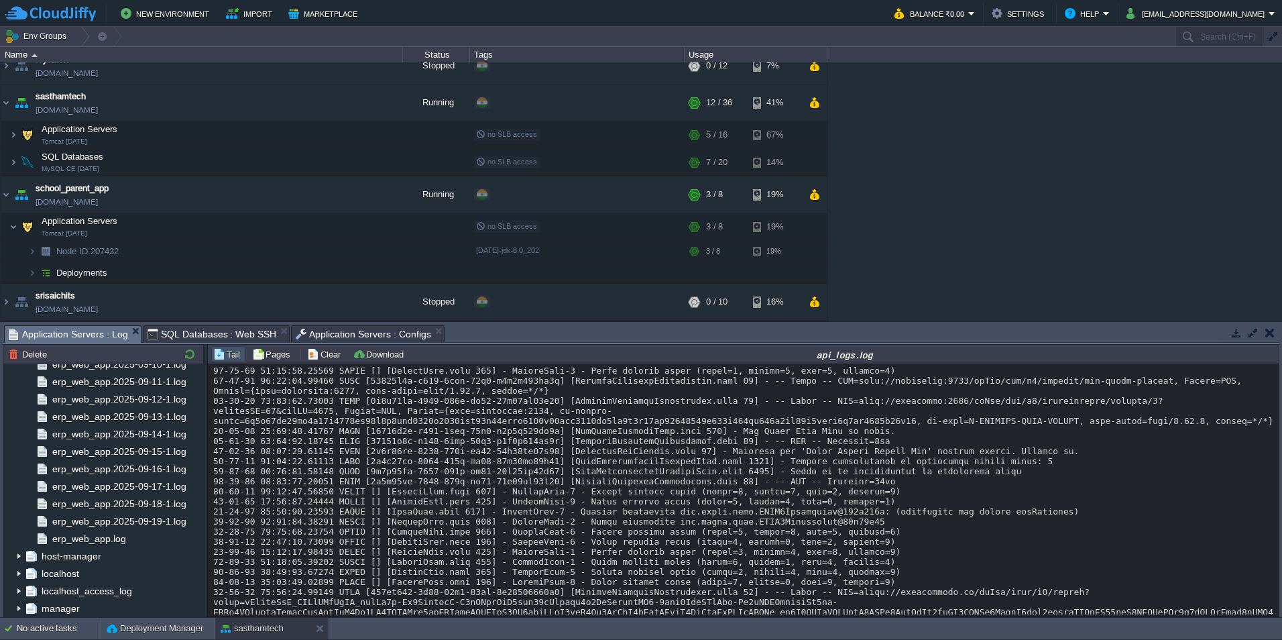
scroll to position [3164, 0]
click at [153, 537] on div "erp_web_app.log" at bounding box center [103, 537] width 201 height 17
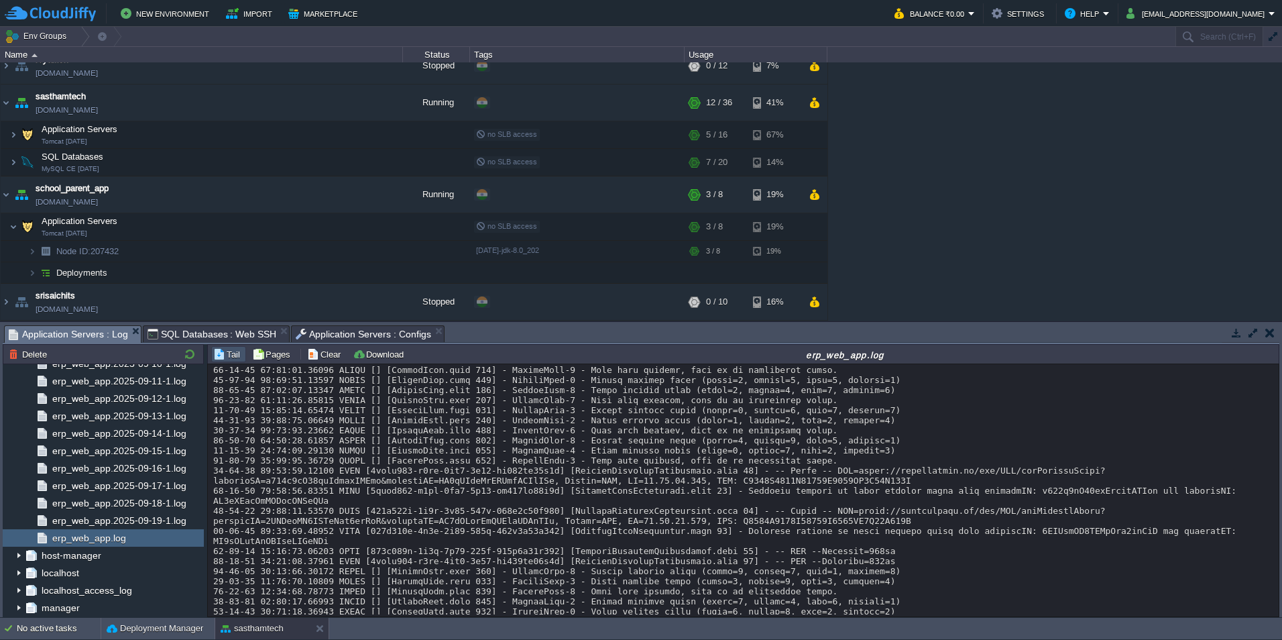
scroll to position [10770, 0]
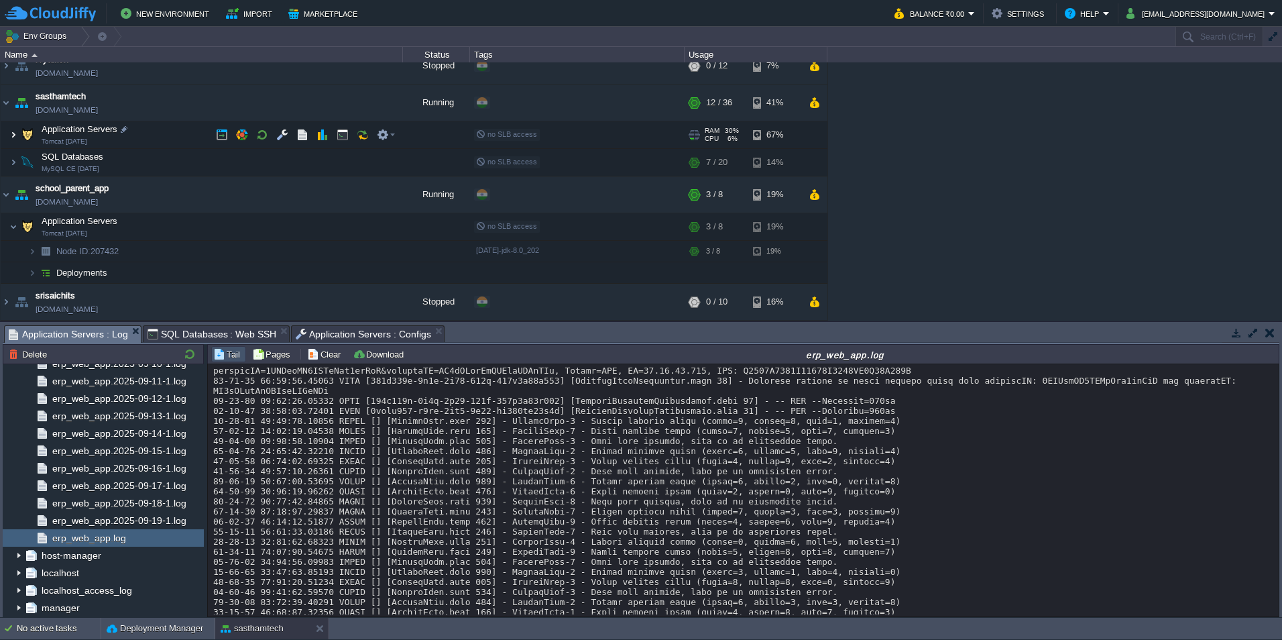
click at [12, 136] on img at bounding box center [13, 134] width 8 height 27
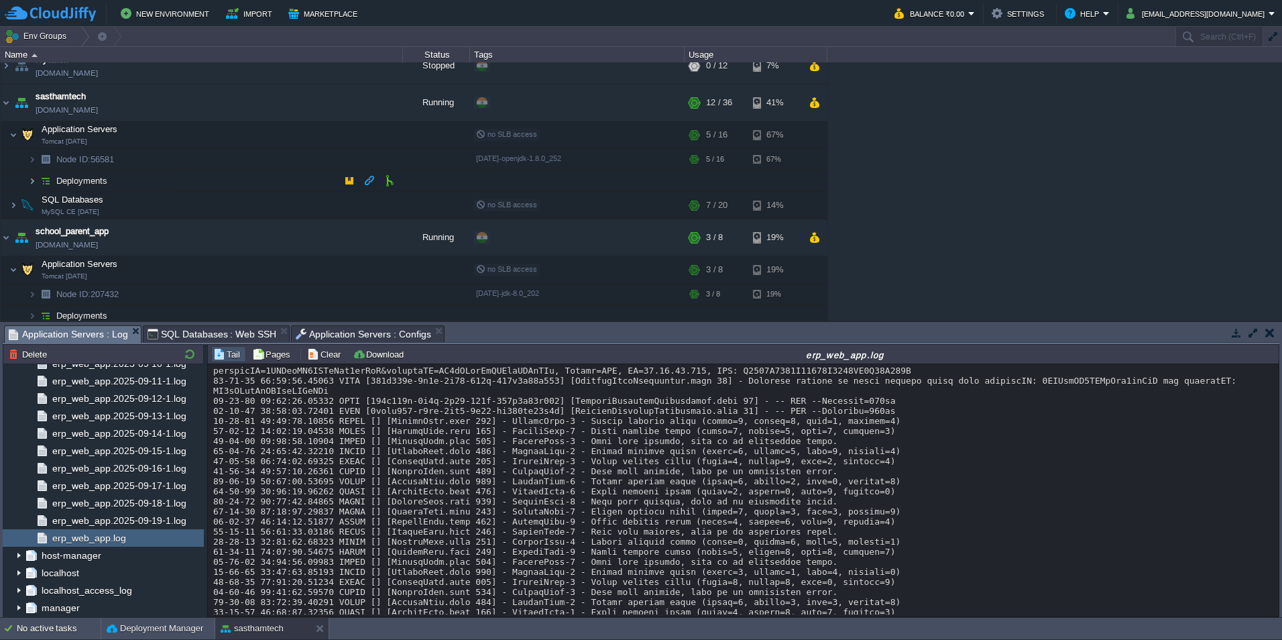
click at [32, 182] on img at bounding box center [32, 180] width 8 height 21
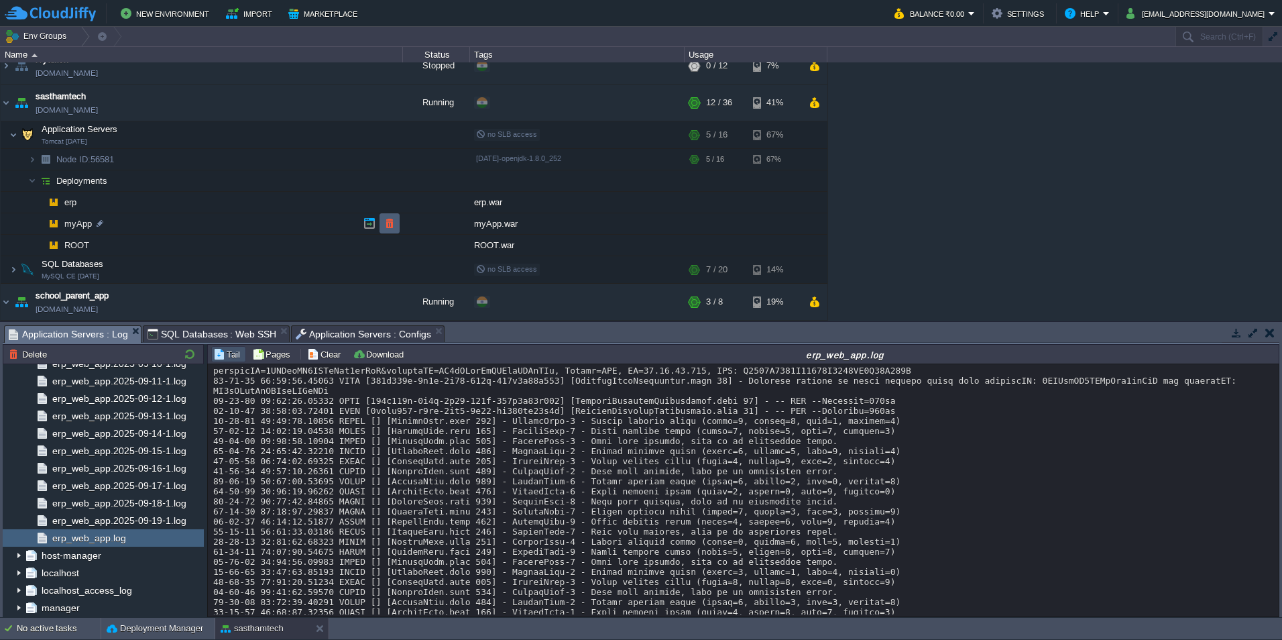
click at [387, 224] on button "button" at bounding box center [389, 223] width 12 height 12
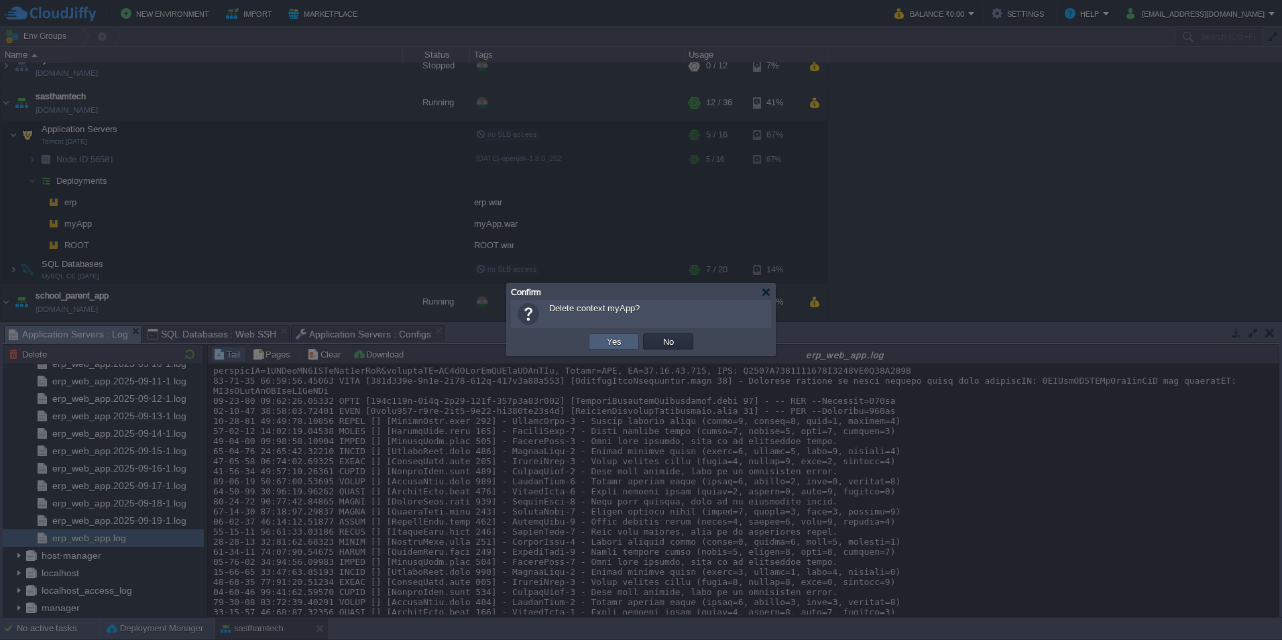
click at [605, 344] on button "Yes" at bounding box center [614, 341] width 23 height 12
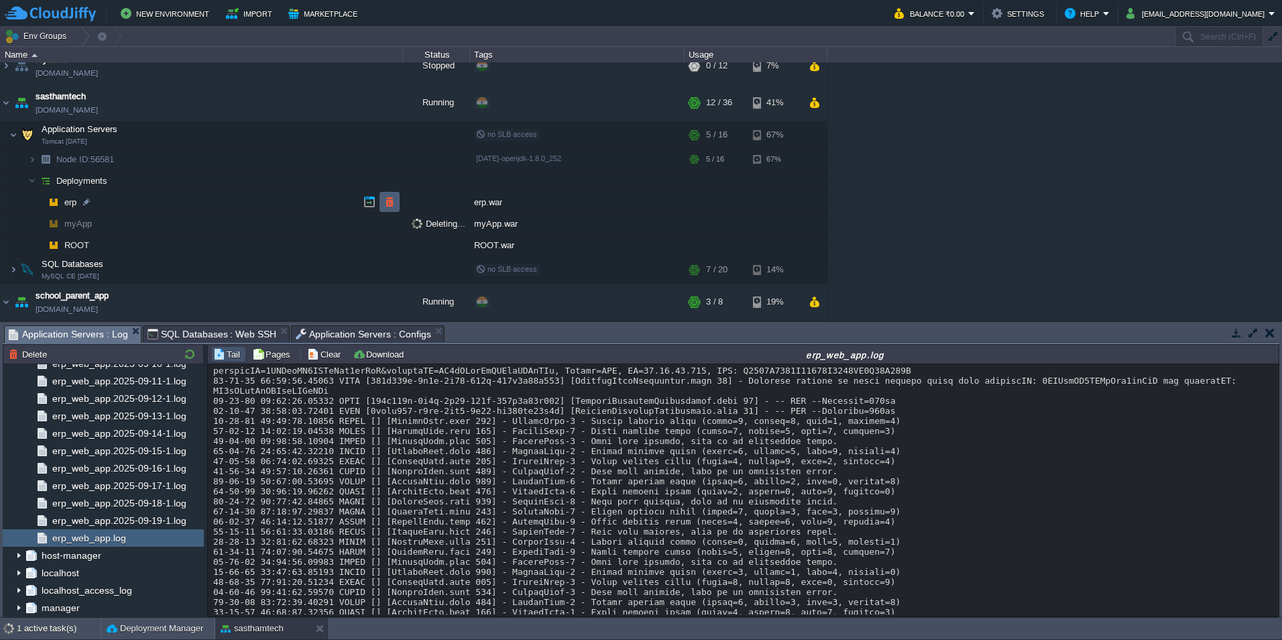
click at [388, 205] on button "button" at bounding box center [389, 202] width 12 height 12
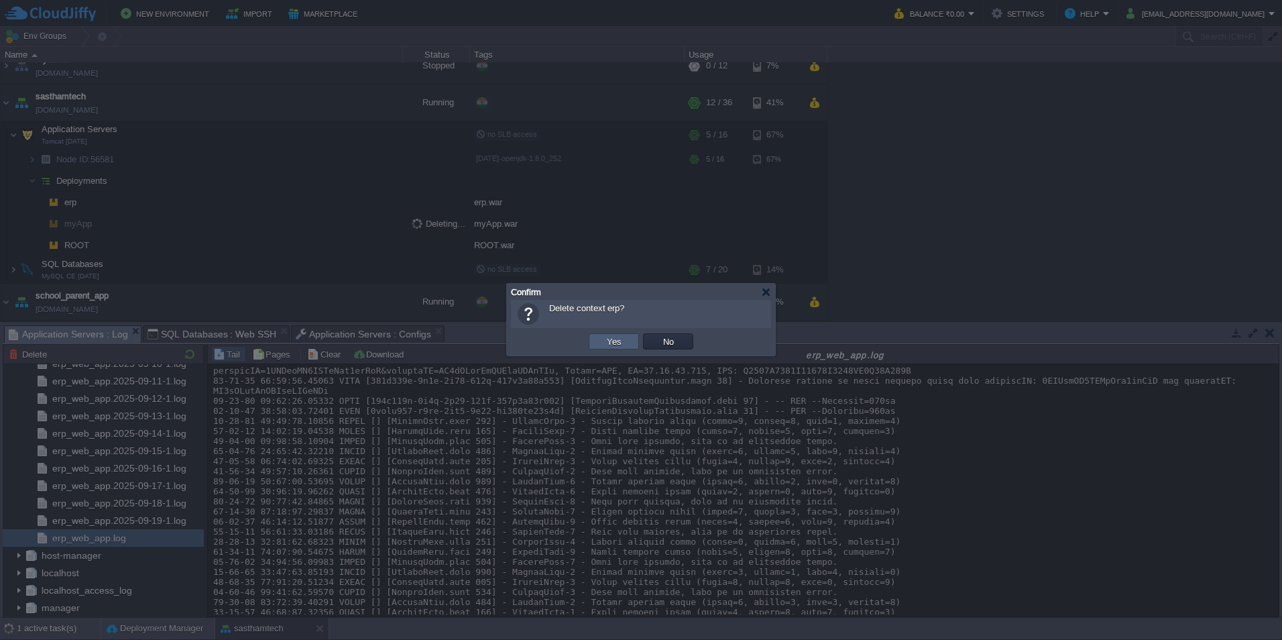
click at [617, 343] on button "Yes" at bounding box center [614, 341] width 23 height 12
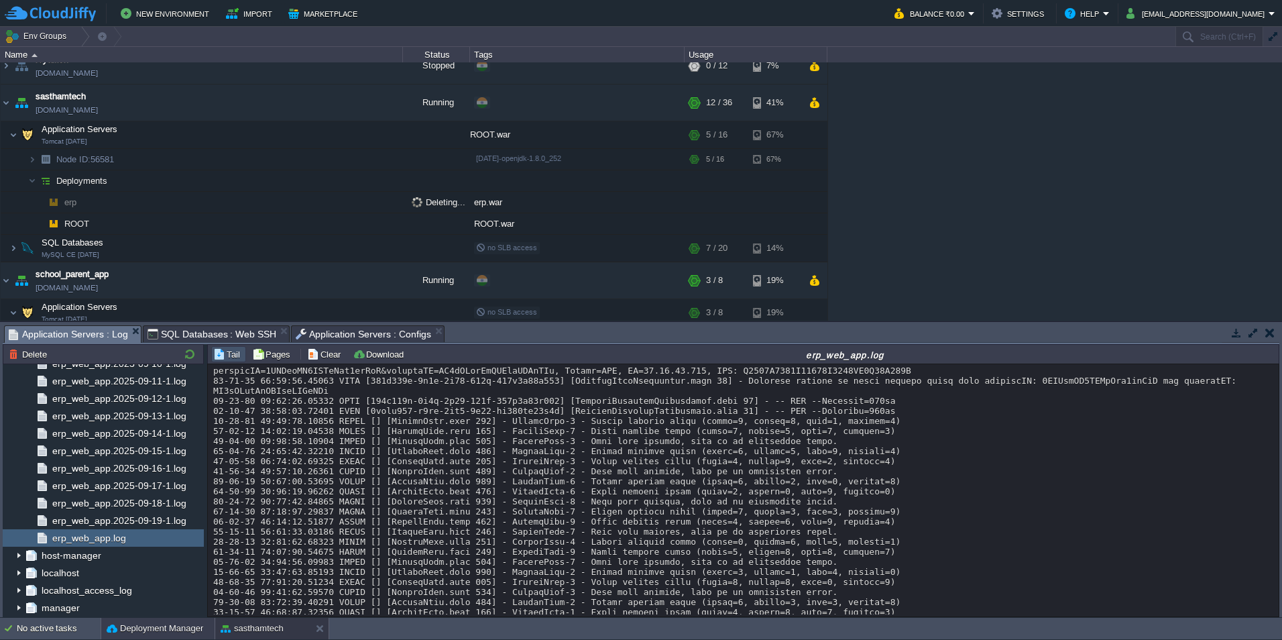
click at [178, 632] on button "Deployment Manager" at bounding box center [155, 627] width 97 height 13
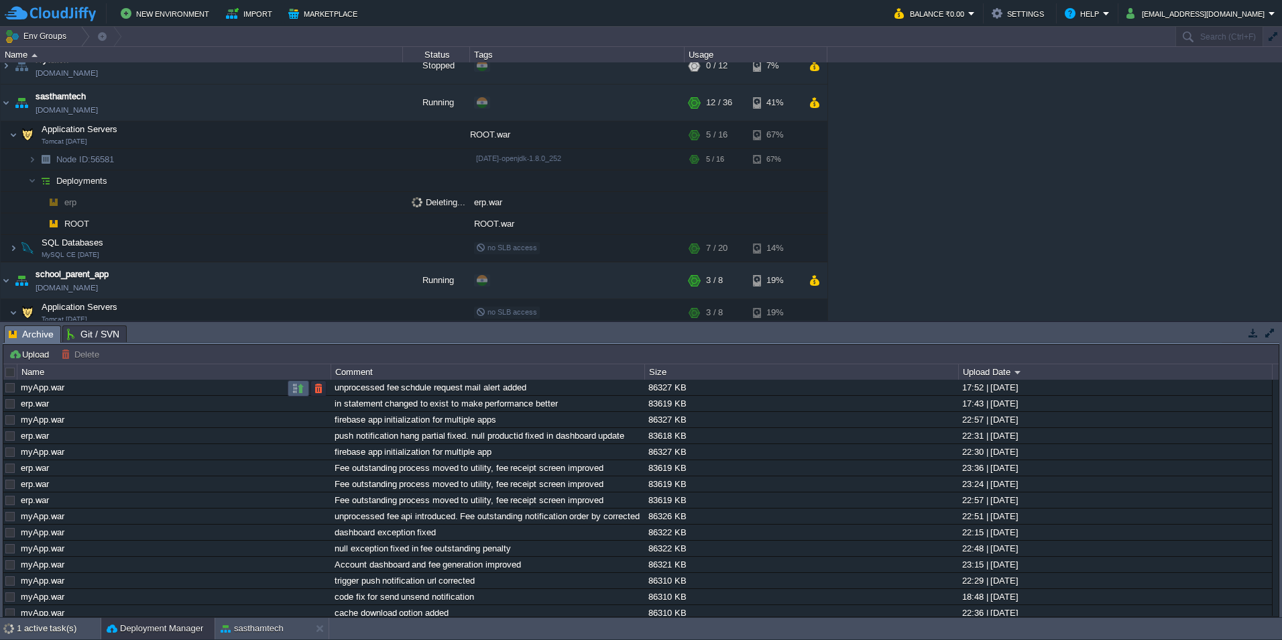
click at [293, 387] on button "button" at bounding box center [298, 388] width 12 height 12
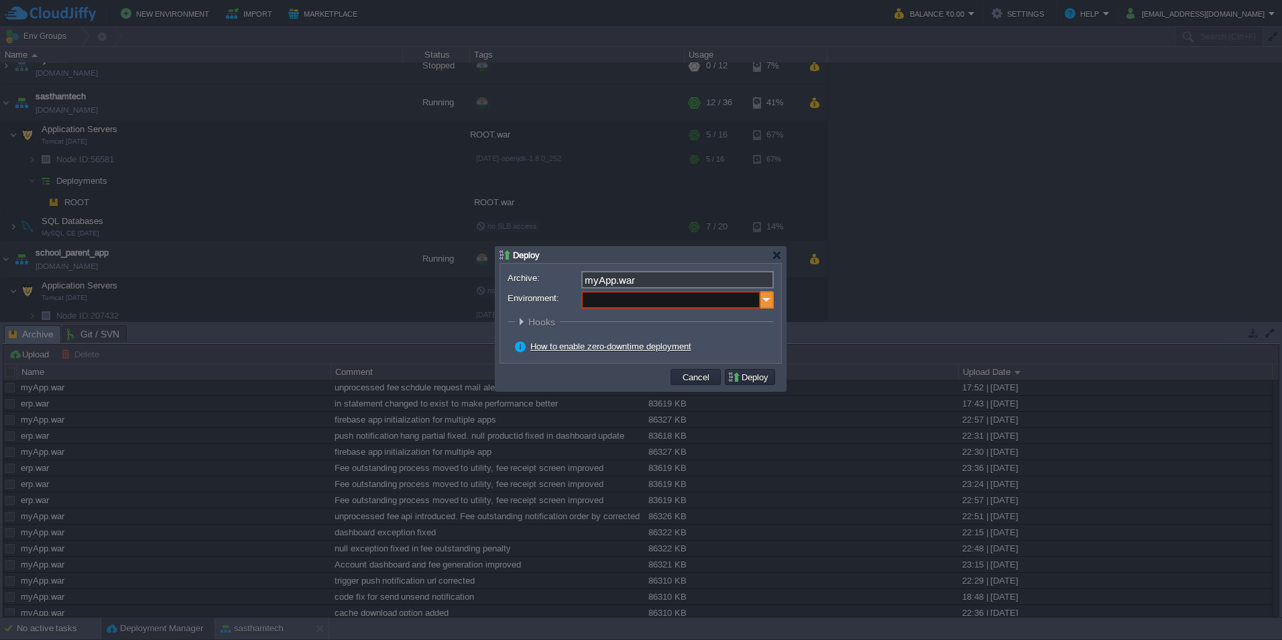
click at [767, 296] on img at bounding box center [766, 299] width 13 height 17
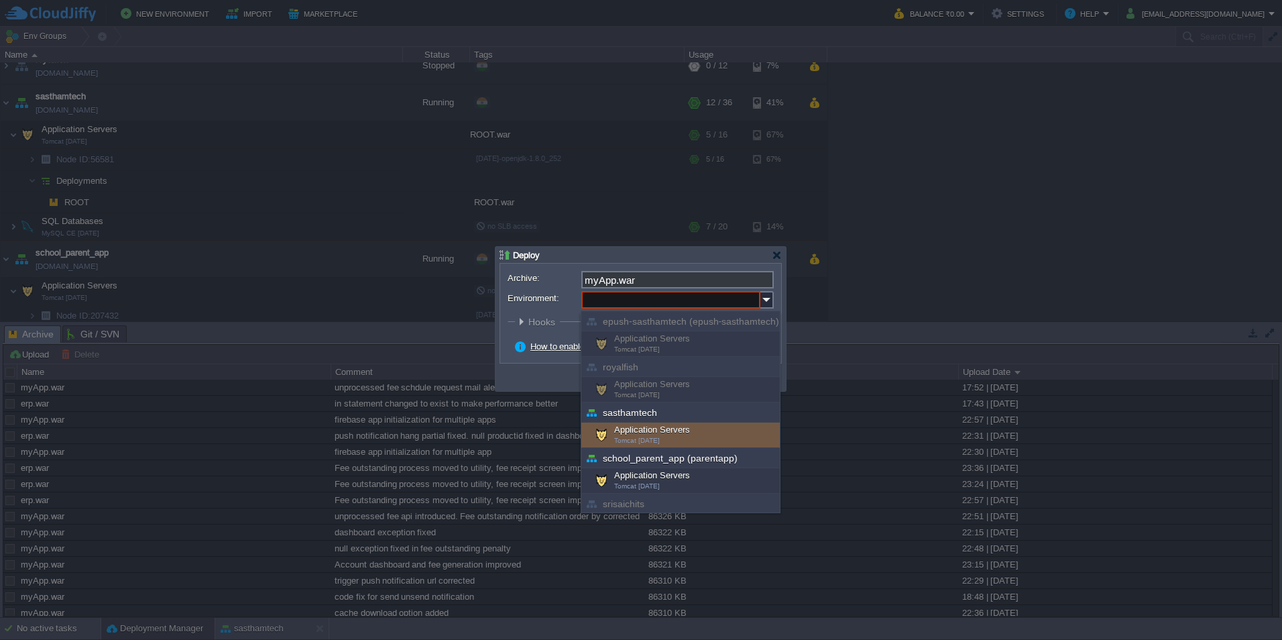
click at [683, 444] on div "Application Servers Tomcat 8.5.59" at bounding box center [680, 434] width 198 height 25
type input "Application Servers (sasthamtech)"
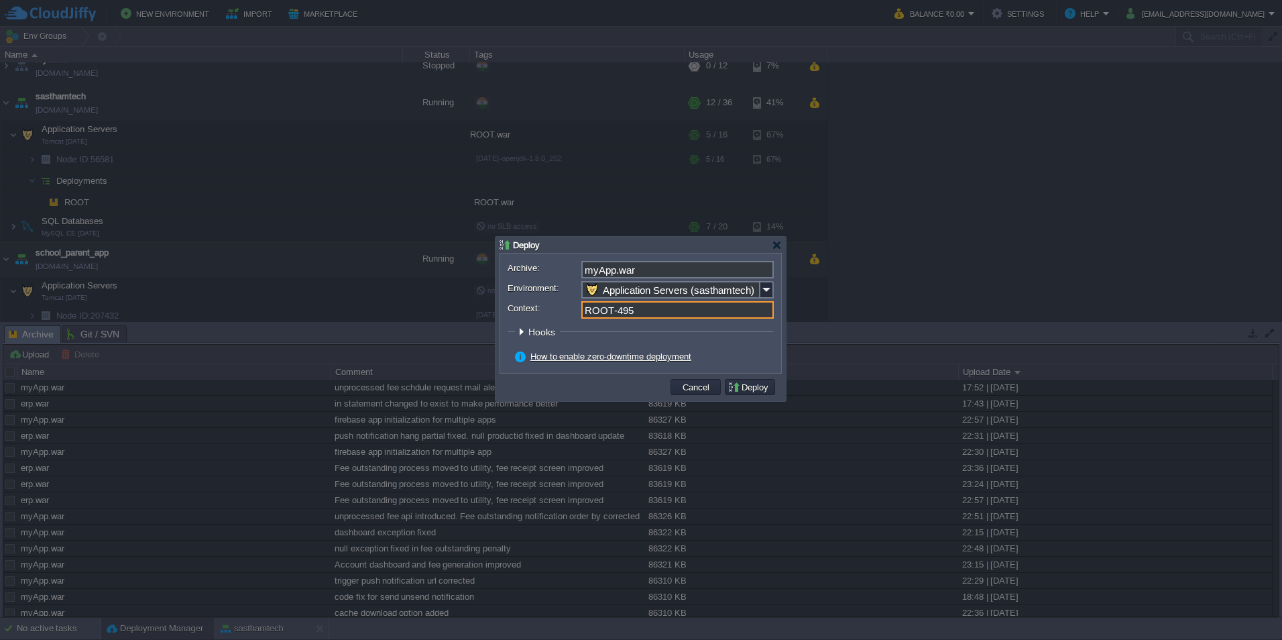
drag, startPoint x: 658, startPoint y: 312, endPoint x: 551, endPoint y: 308, distance: 107.3
click at [551, 308] on div "Context: ROOT-495" at bounding box center [640, 309] width 266 height 17
type input "myApp"
click at [749, 389] on button "Deploy" at bounding box center [749, 387] width 45 height 12
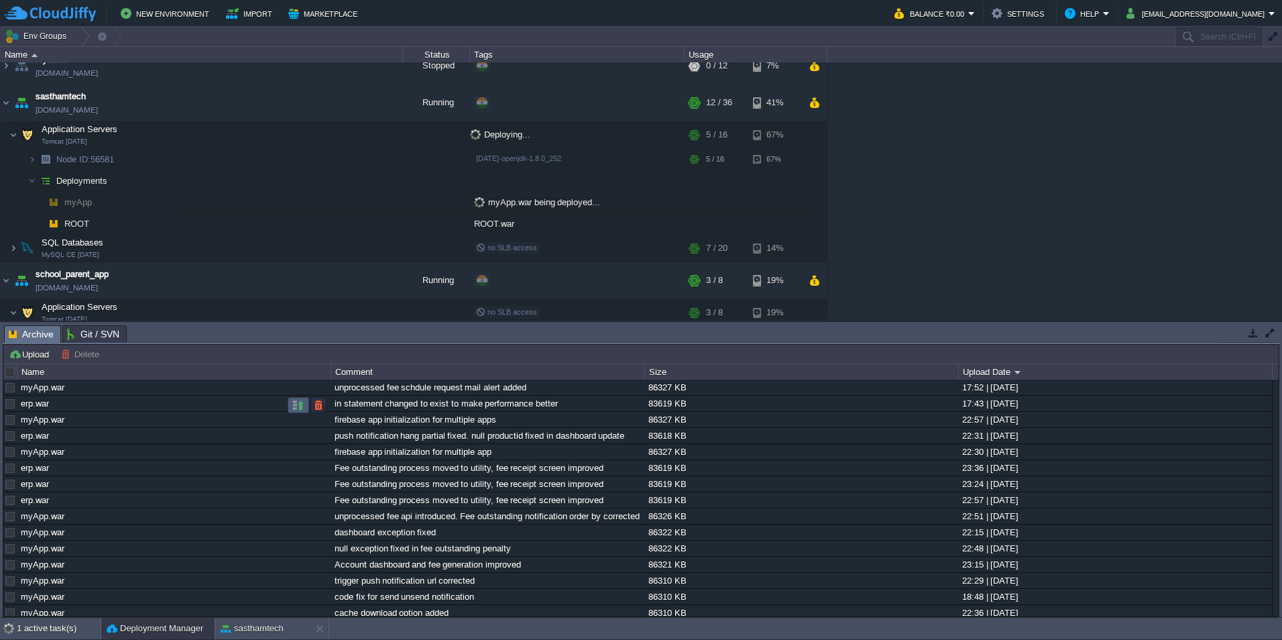
click at [294, 406] on button "button" at bounding box center [298, 405] width 12 height 12
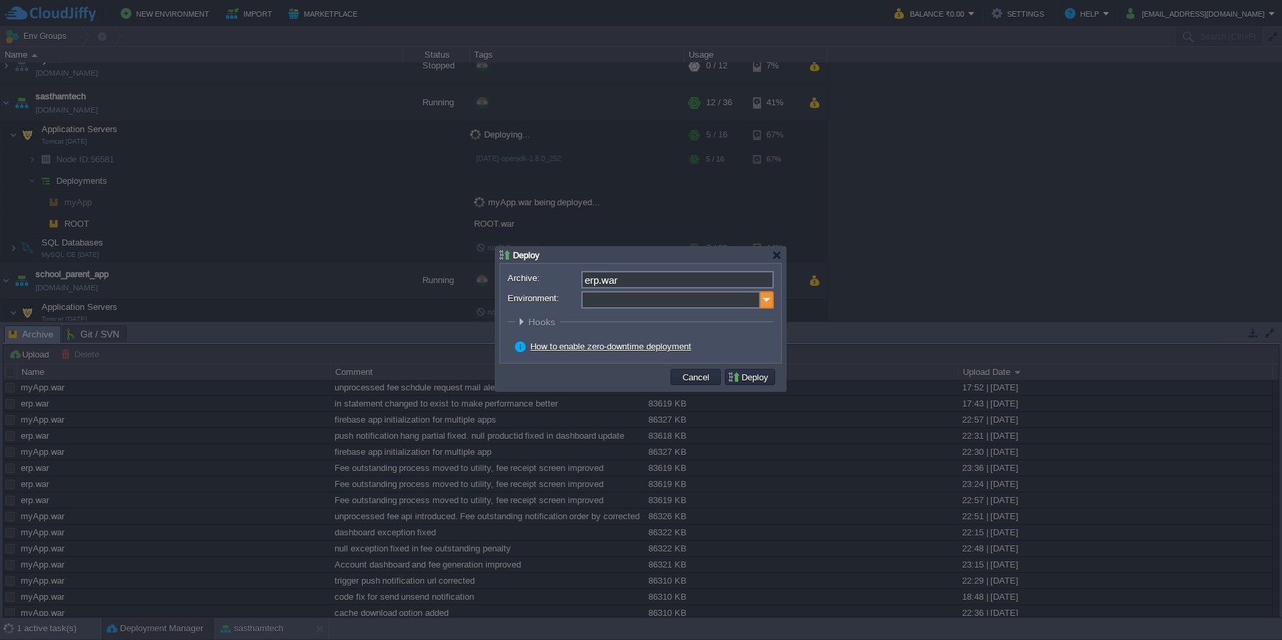
click at [763, 302] on img at bounding box center [766, 299] width 13 height 17
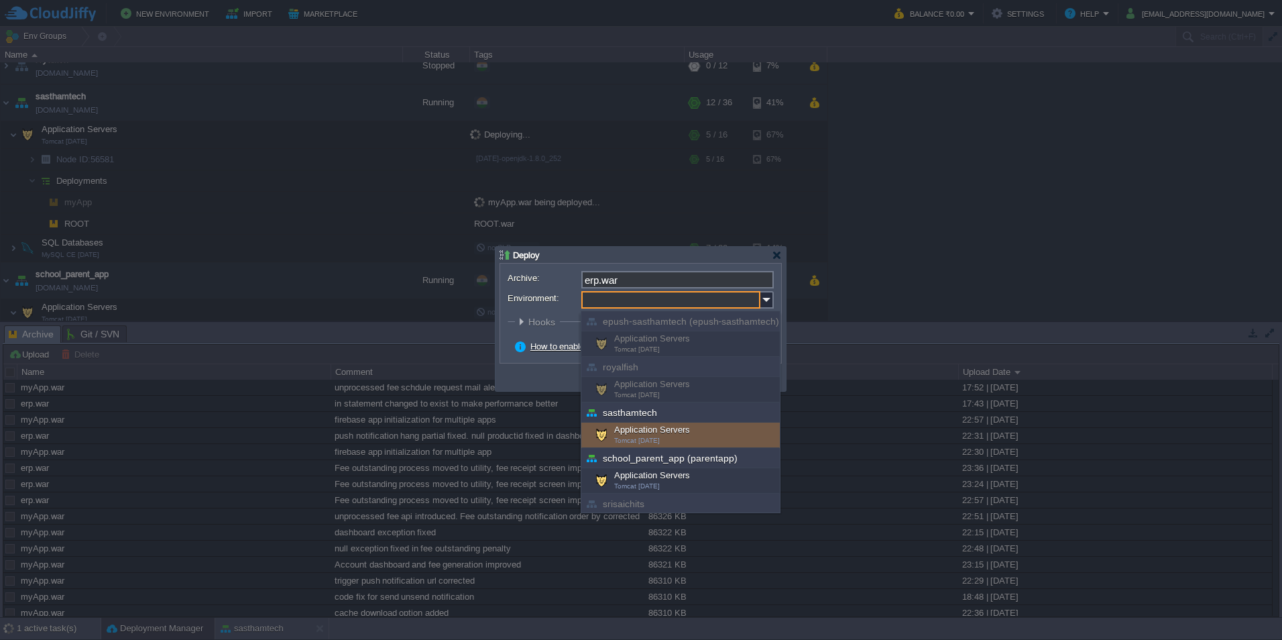
click at [715, 437] on div "Application Servers Tomcat 8.5.59" at bounding box center [680, 434] width 198 height 25
type input "Application Servers (sasthamtech)"
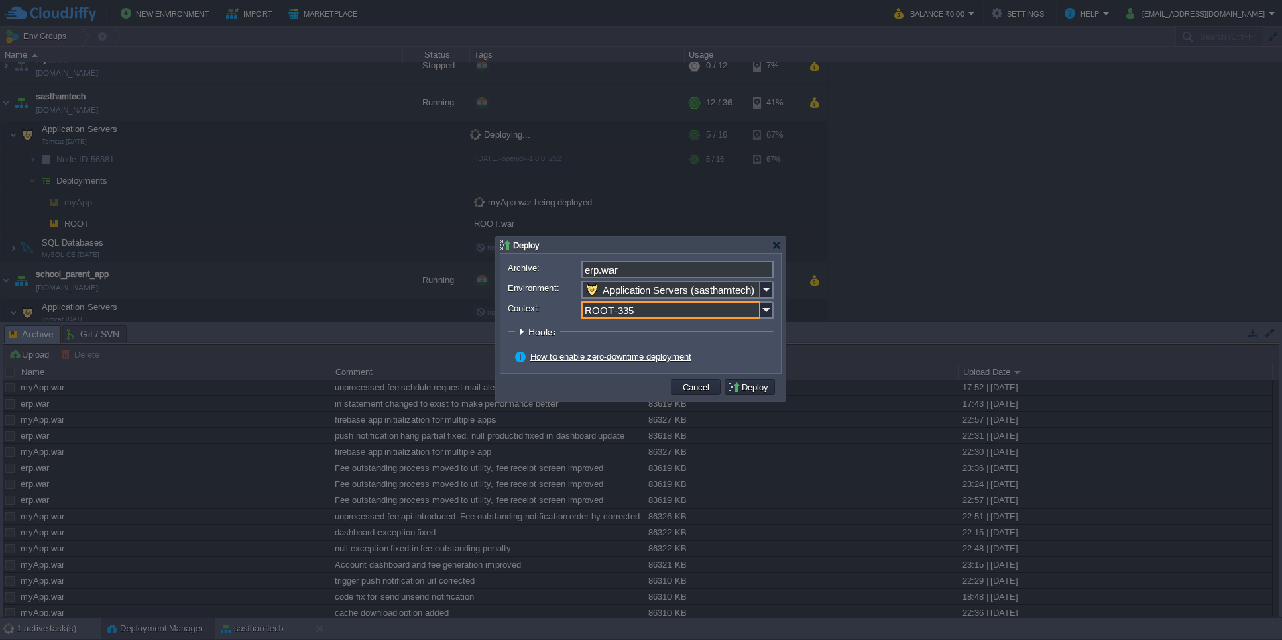
drag, startPoint x: 644, startPoint y: 309, endPoint x: 565, endPoint y: 298, distance: 79.8
click at [565, 298] on form "Archive: erp.war Environment: Application Servers (sasthamtech) Context: ROOT-3…" at bounding box center [640, 313] width 266 height 105
type input "erp"
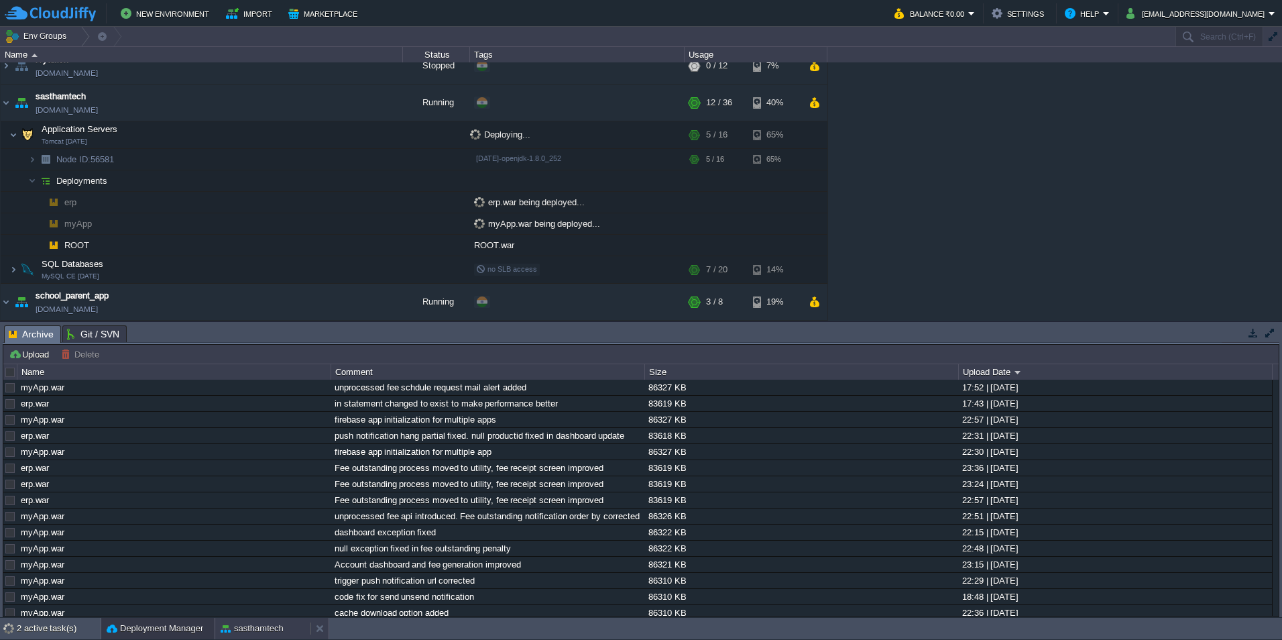
click at [260, 627] on button "sasthamtech" at bounding box center [252, 627] width 63 height 13
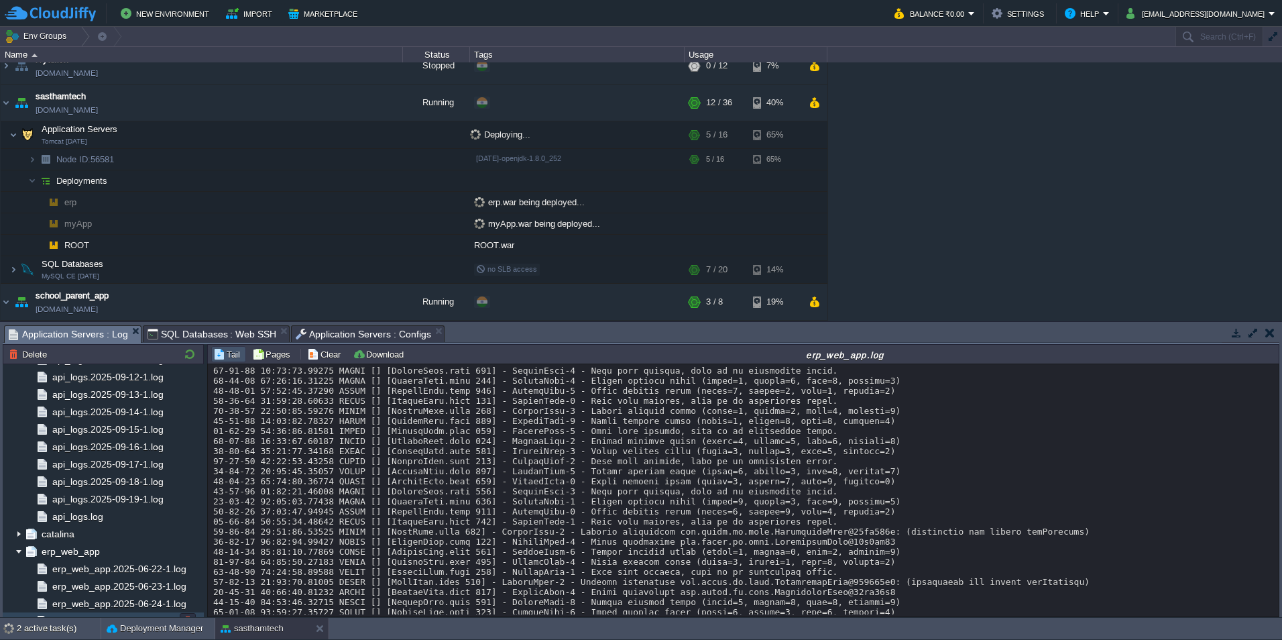
scroll to position [1555, 0]
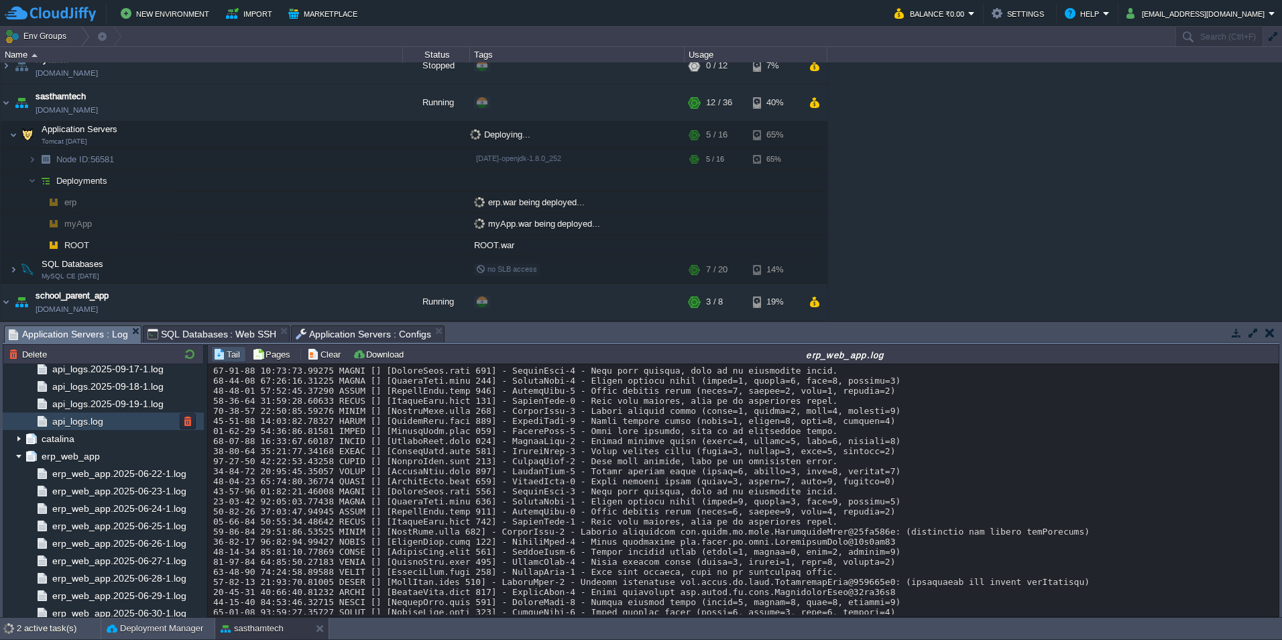
click at [111, 422] on div "api_logs.log" at bounding box center [103, 420] width 201 height 17
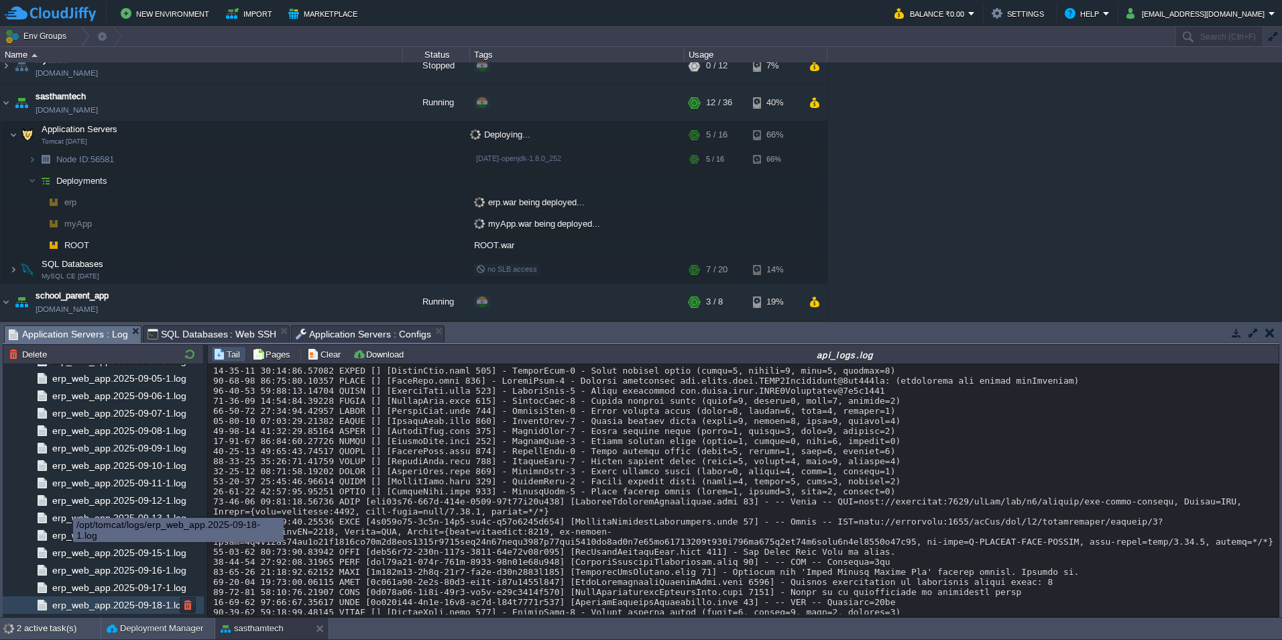
scroll to position [3164, 0]
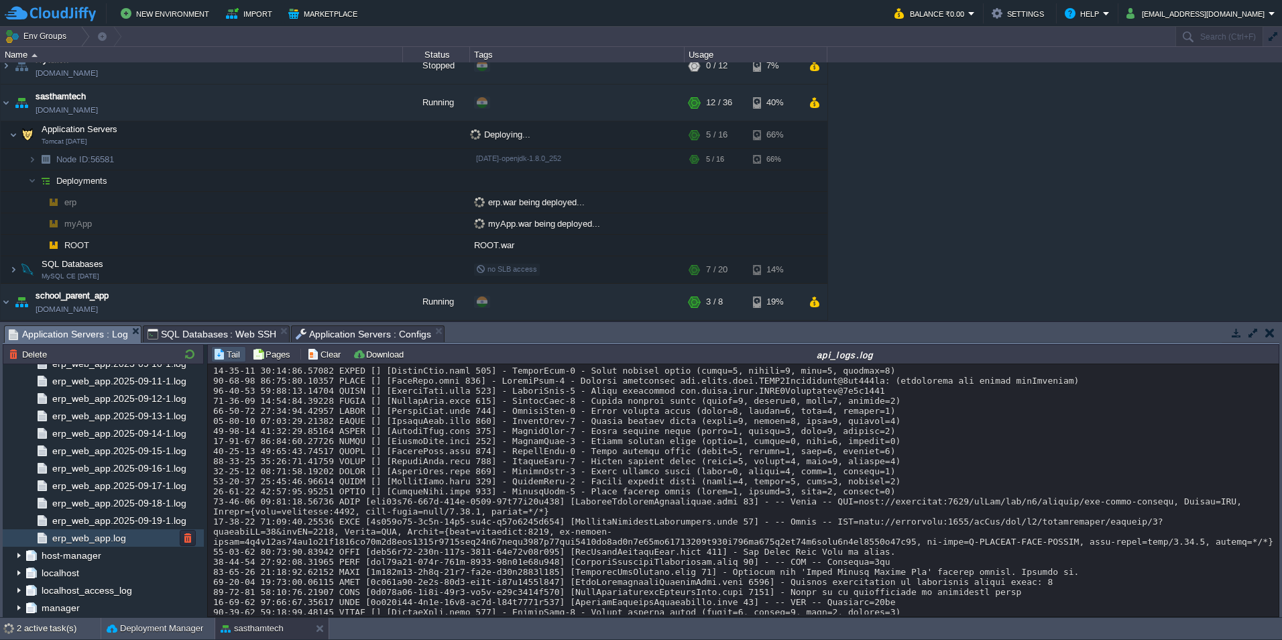
click at [109, 542] on span "erp_web_app.log" at bounding box center [89, 538] width 78 height 12
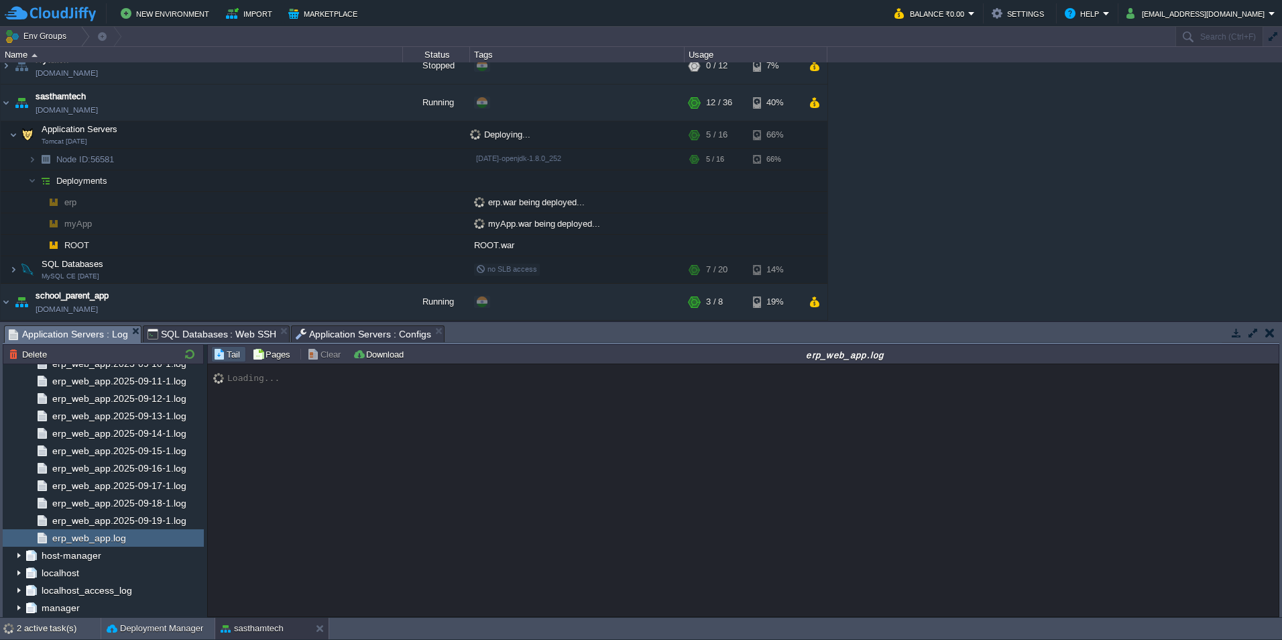
click at [423, 465] on div "Loading..." at bounding box center [743, 490] width 1071 height 252
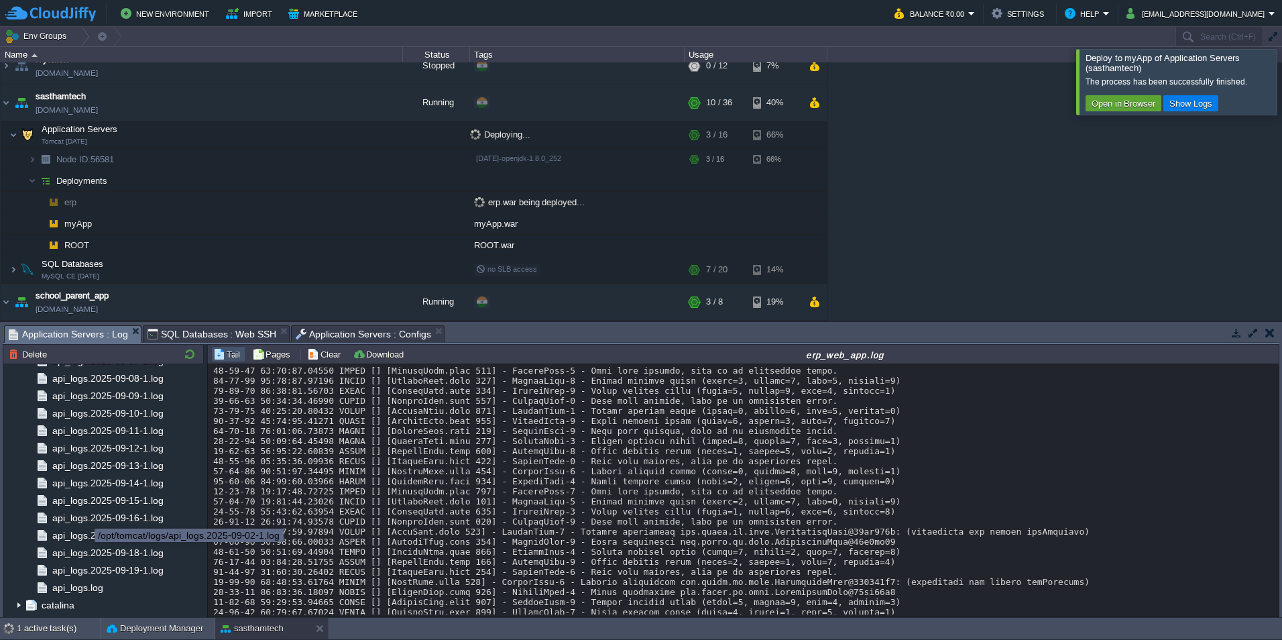
scroll to position [1555, 0]
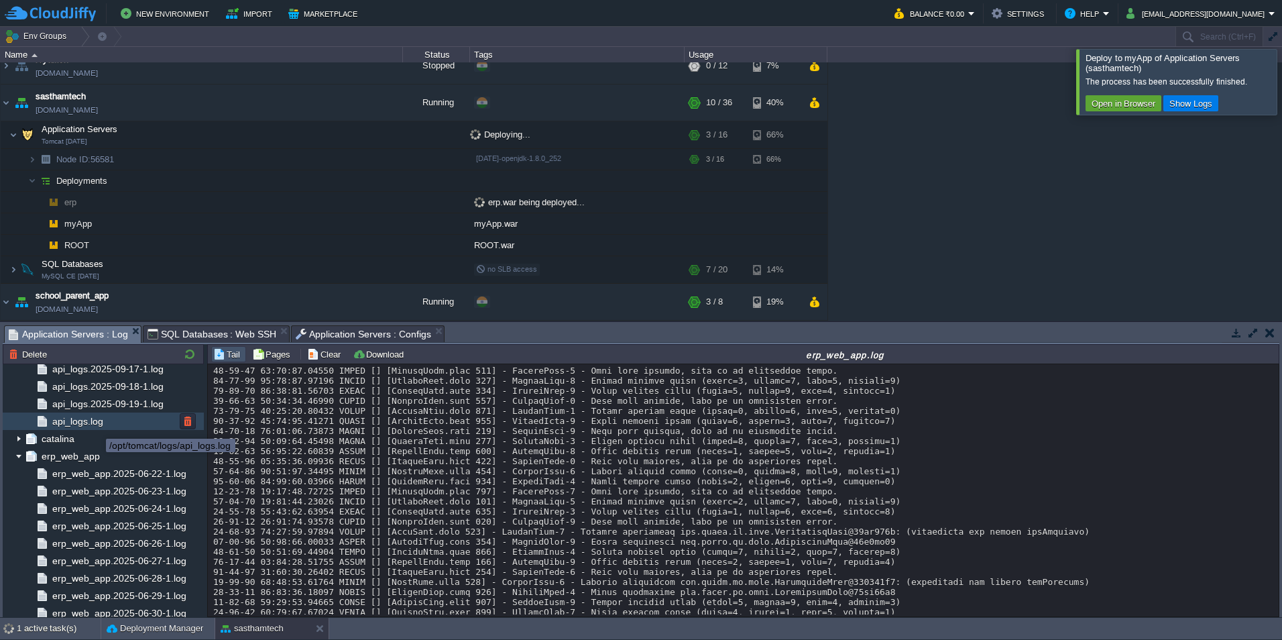
click at [97, 422] on span "api_logs.log" at bounding box center [78, 421] width 56 height 12
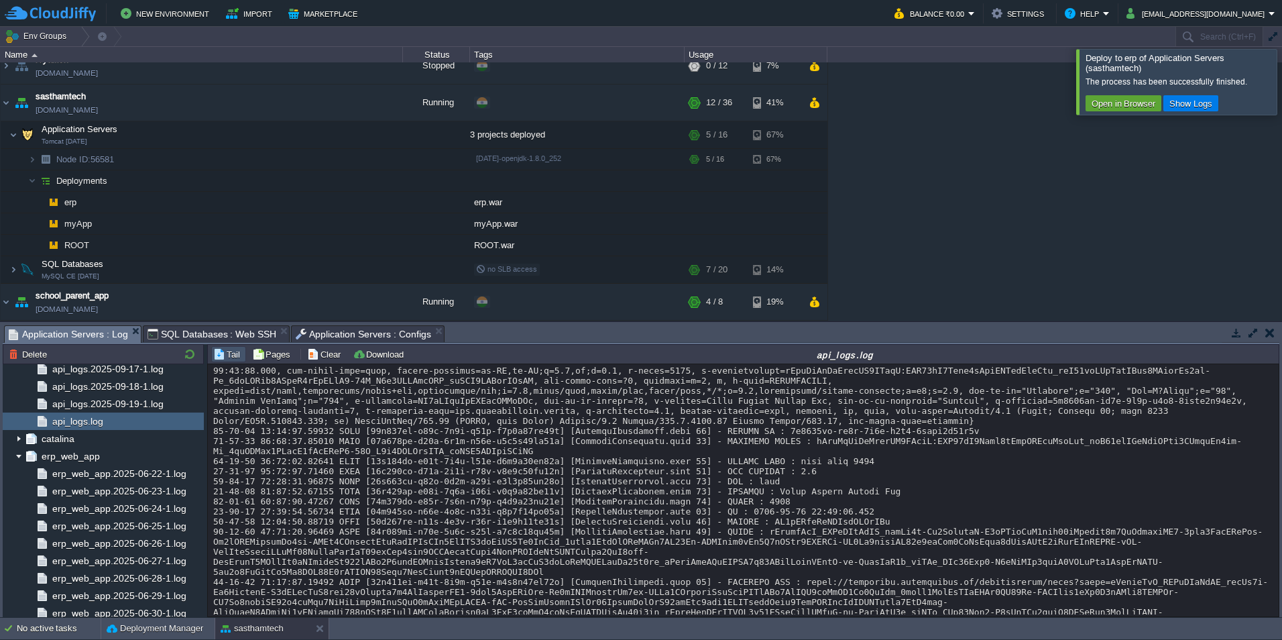
scroll to position [19137, 0]
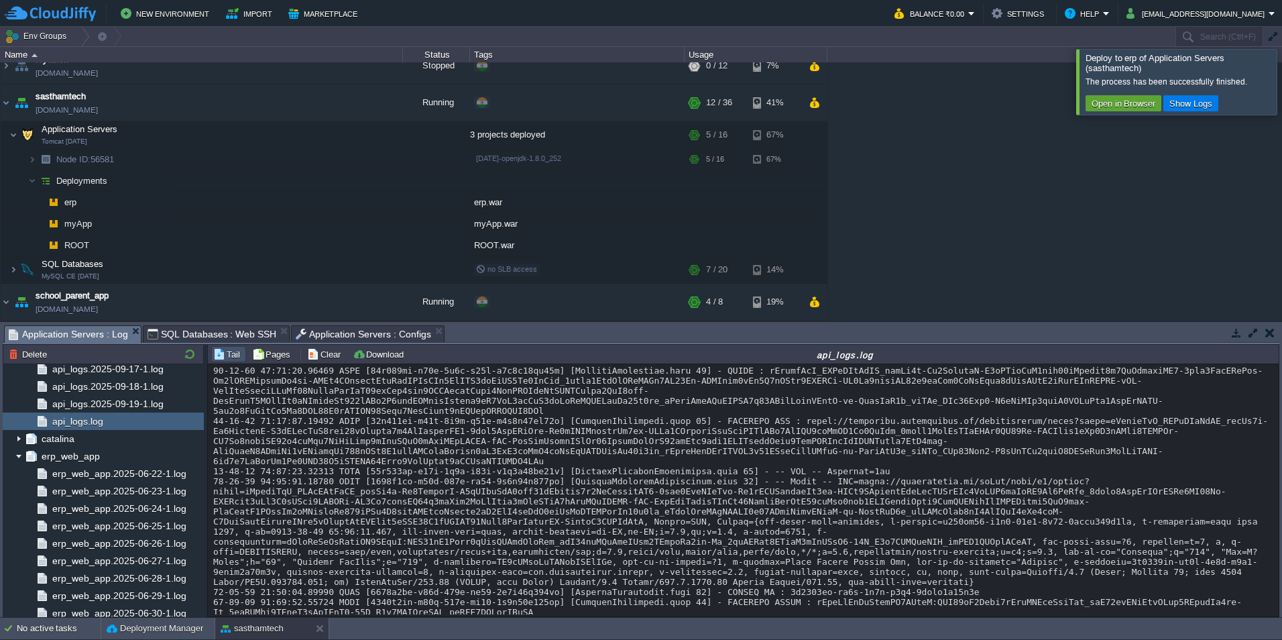
click at [311, 339] on span "Application Servers : Configs" at bounding box center [363, 334] width 135 height 16
